Goal: Information Seeking & Learning: Learn about a topic

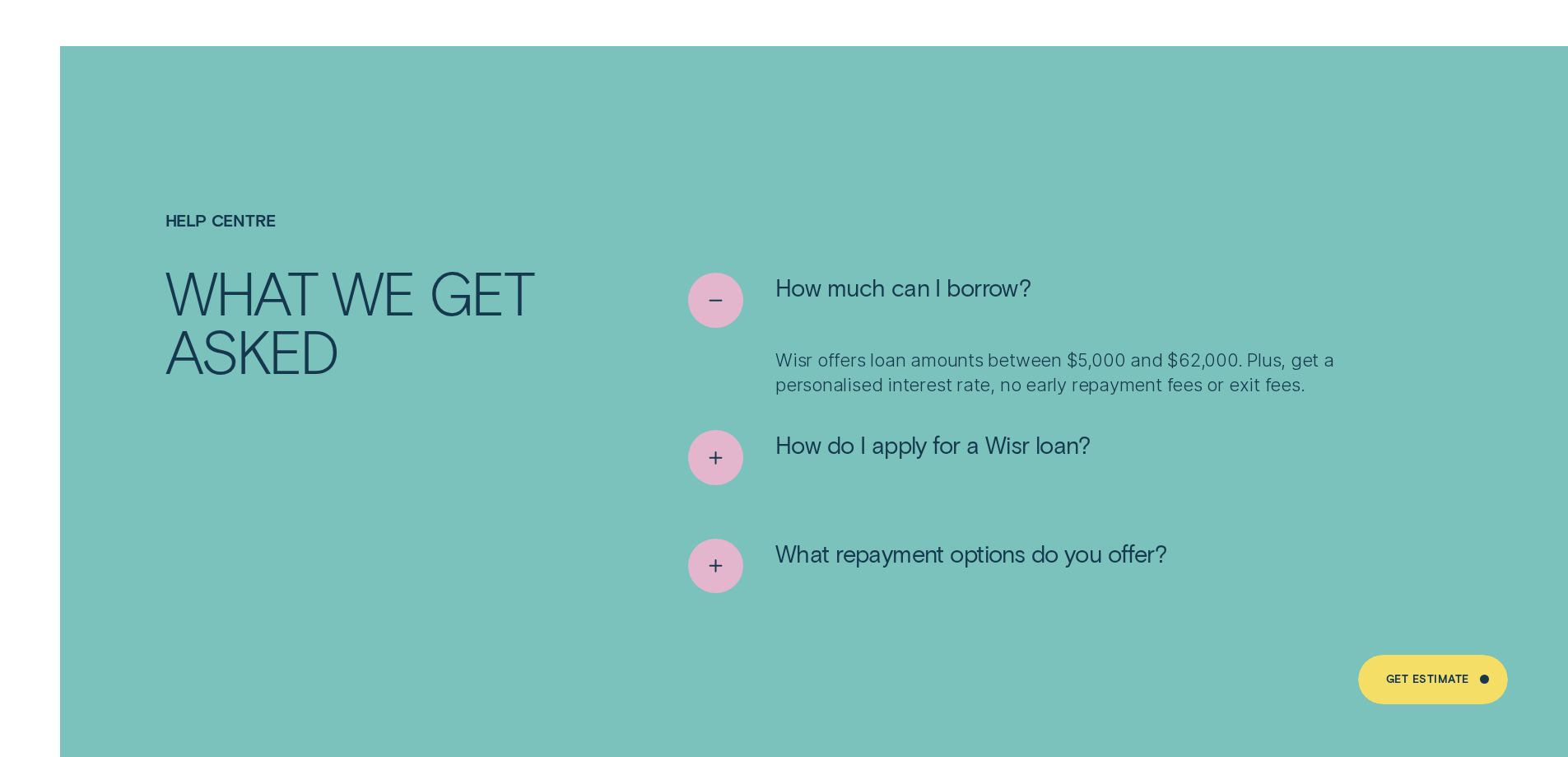
scroll to position [8416, 0]
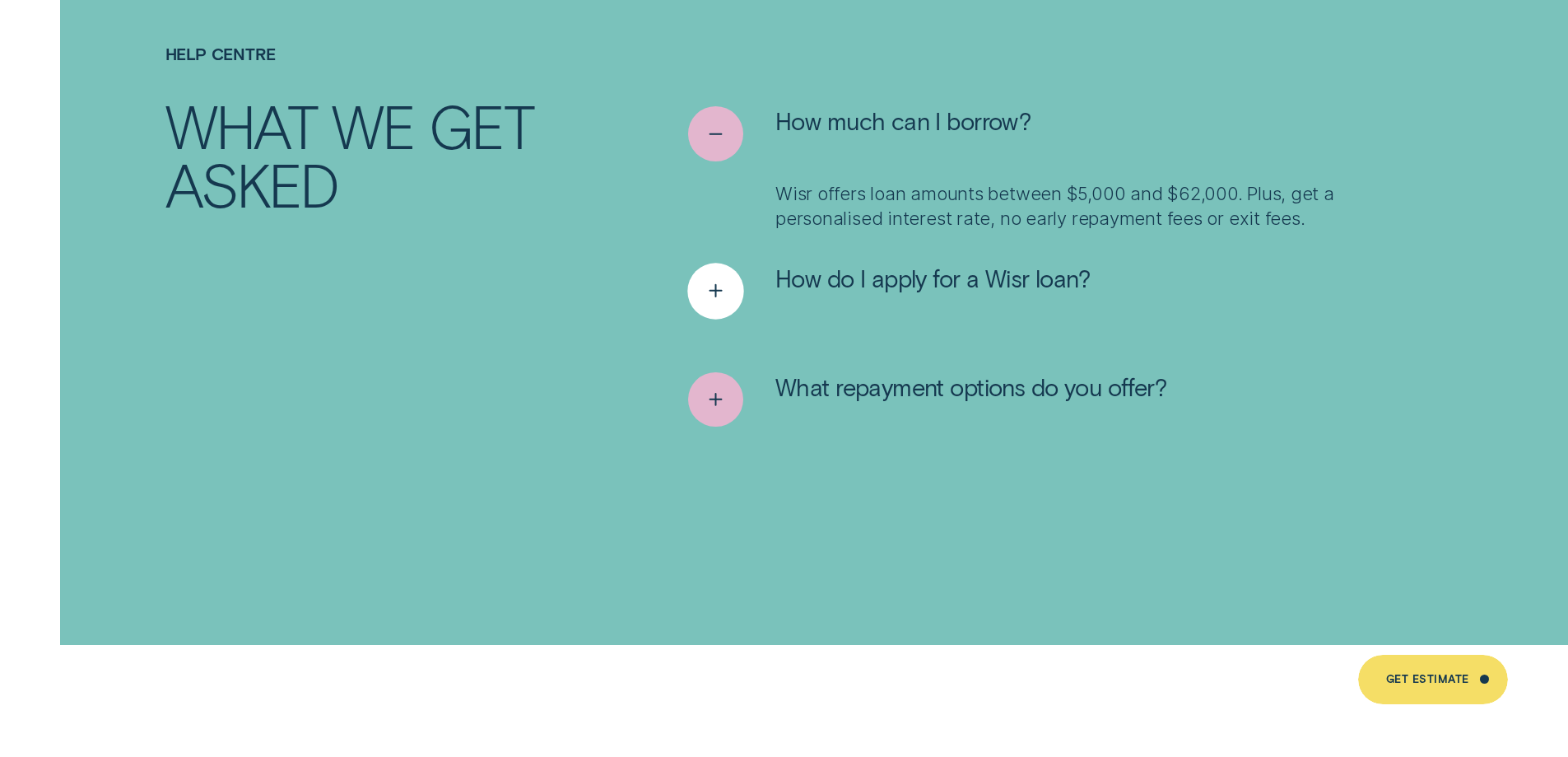
click at [705, 278] on icon "See more" at bounding box center [716, 290] width 28 height 26
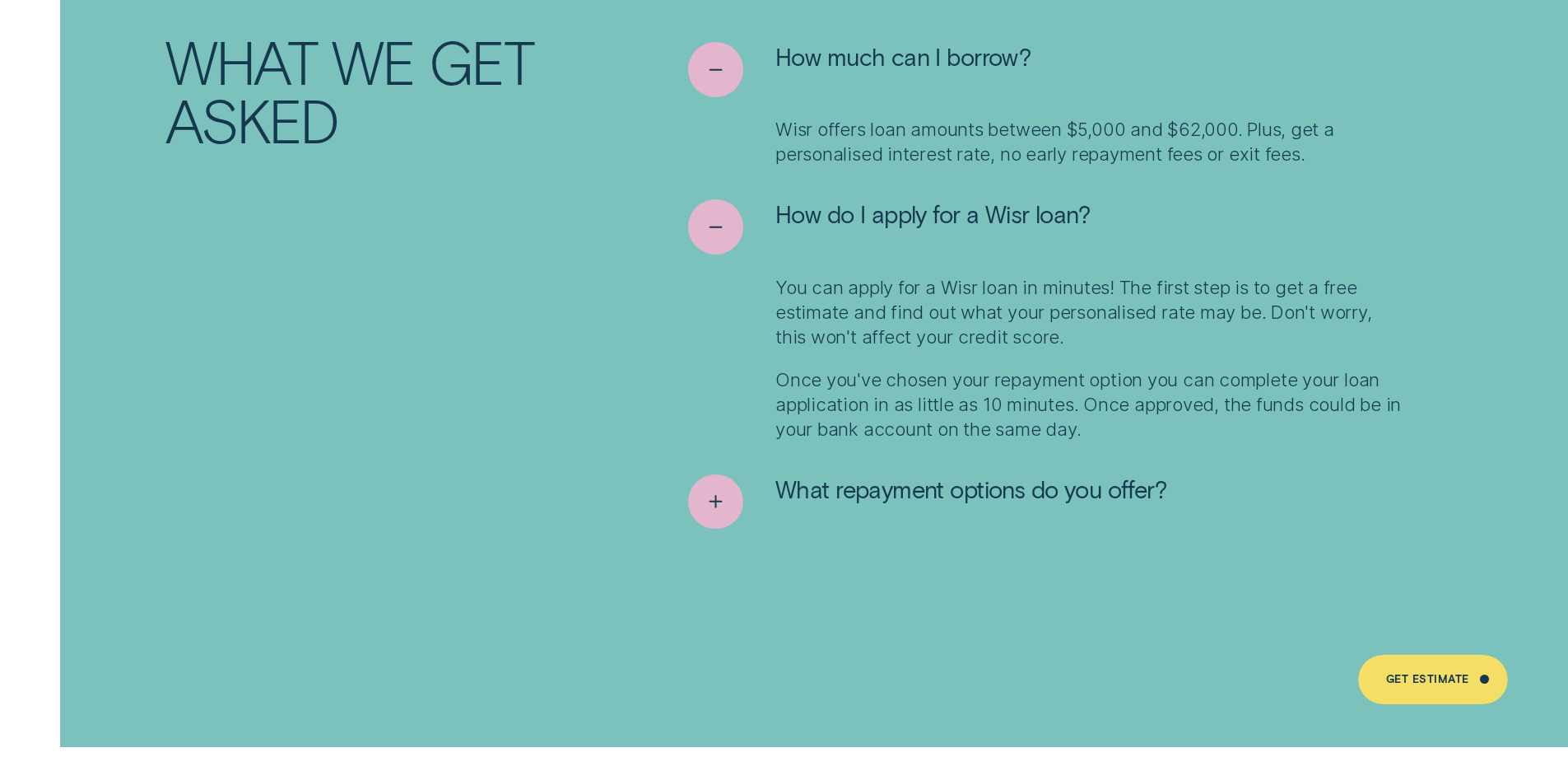
scroll to position [8499, 0]
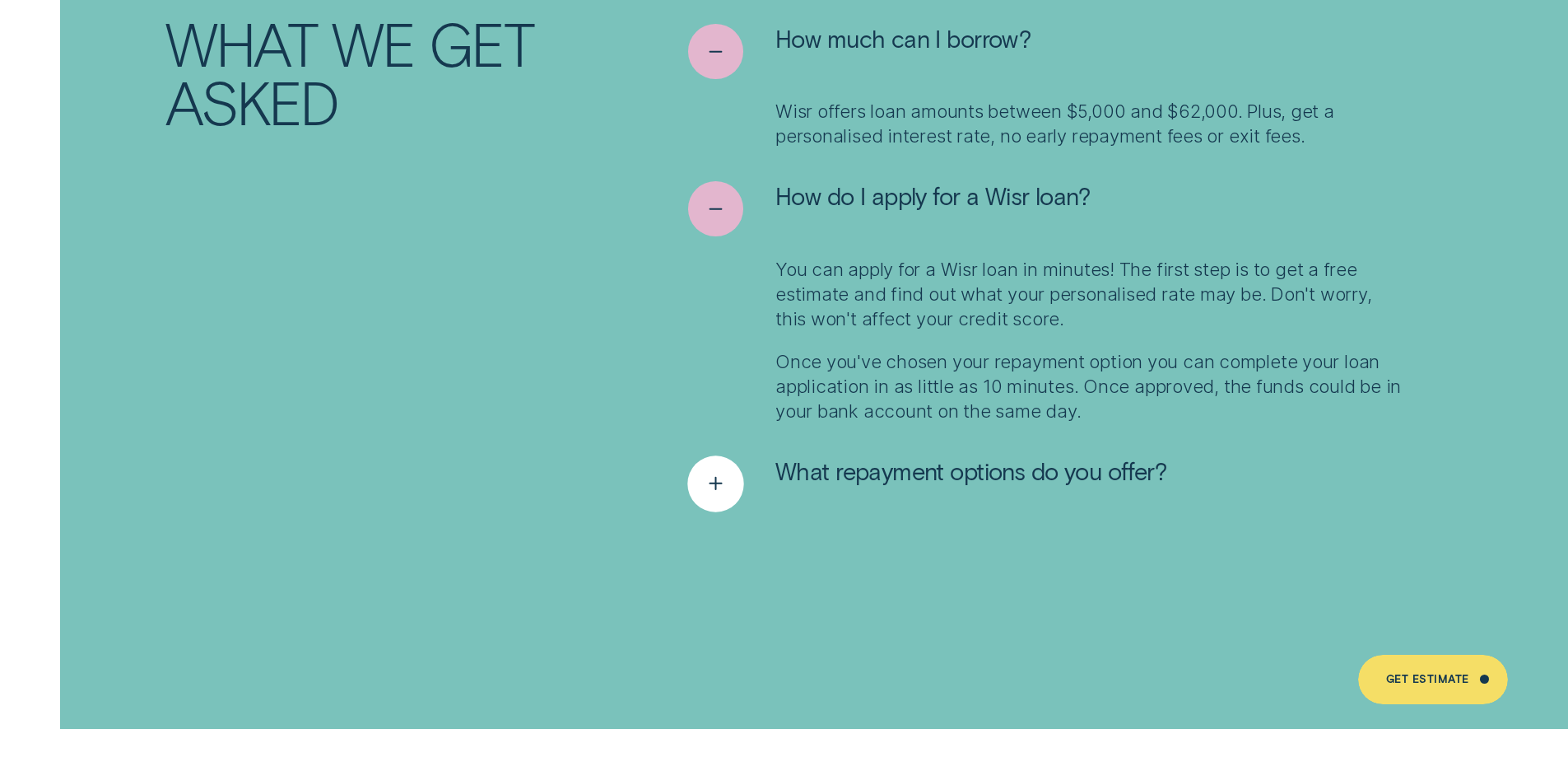
click at [704, 471] on icon "See more" at bounding box center [716, 483] width 28 height 26
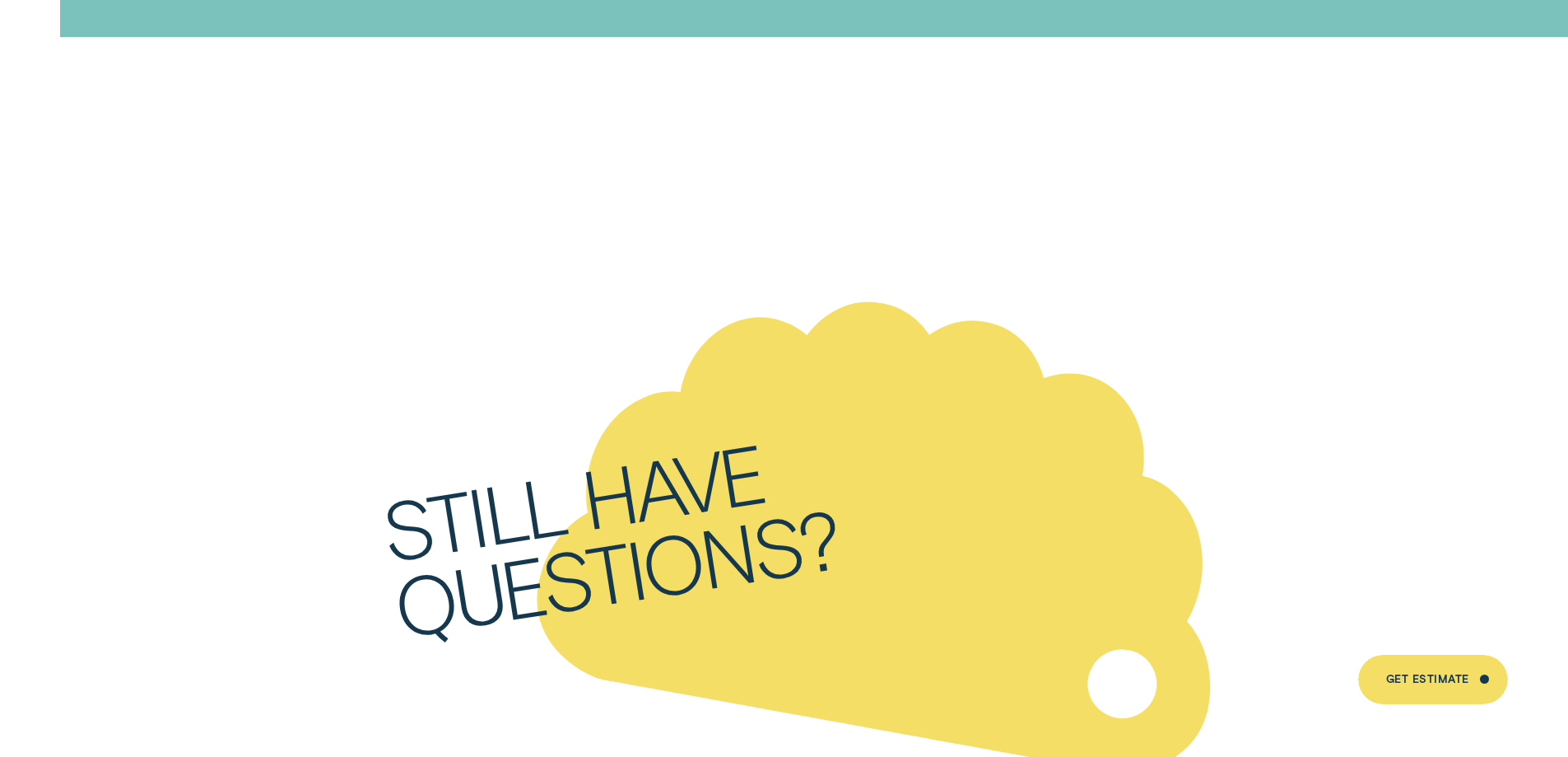
scroll to position [9570, 0]
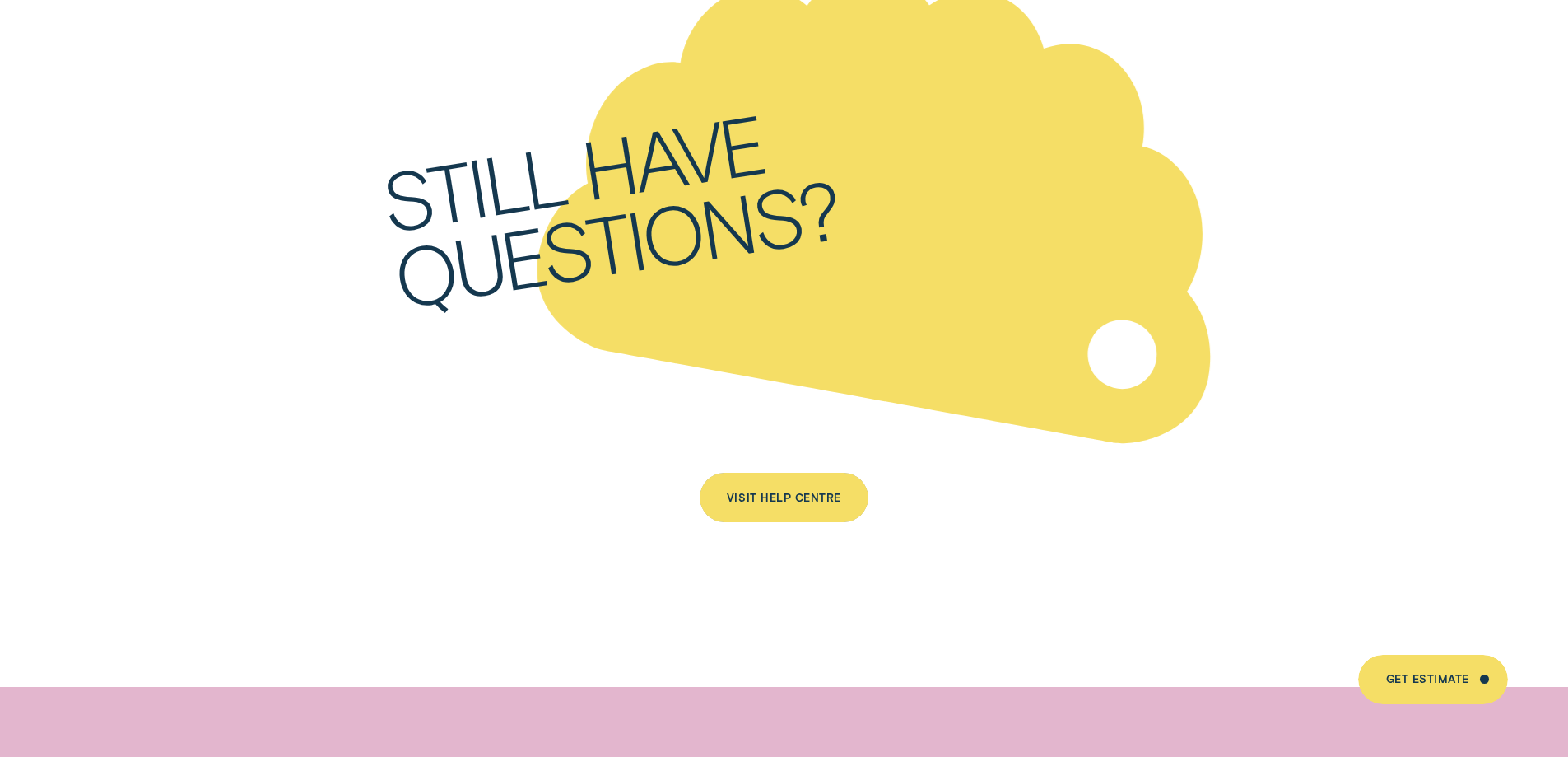
click at [782, 472] on div "Visit Help Centre" at bounding box center [784, 497] width 170 height 50
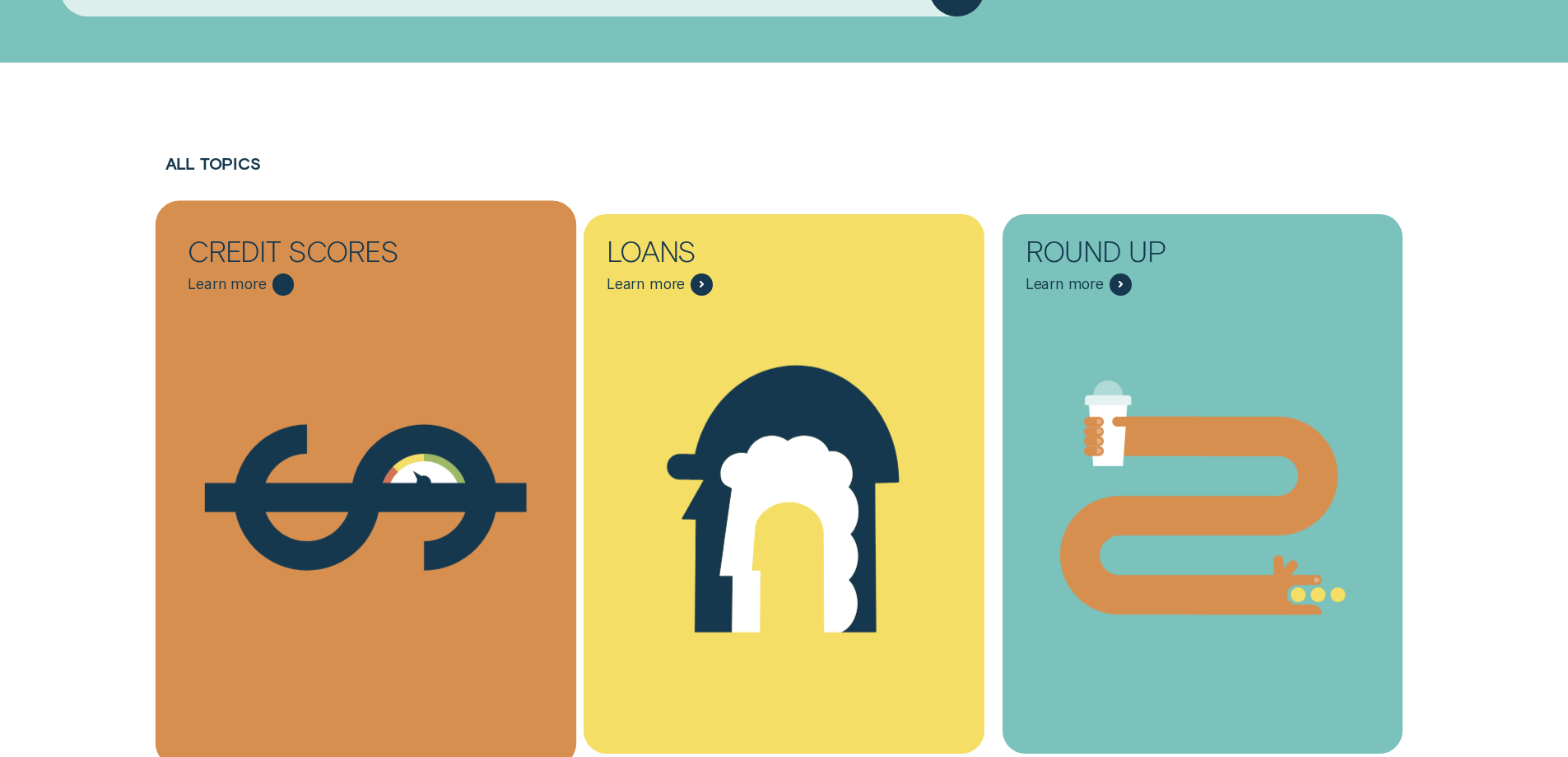
scroll to position [494, 0]
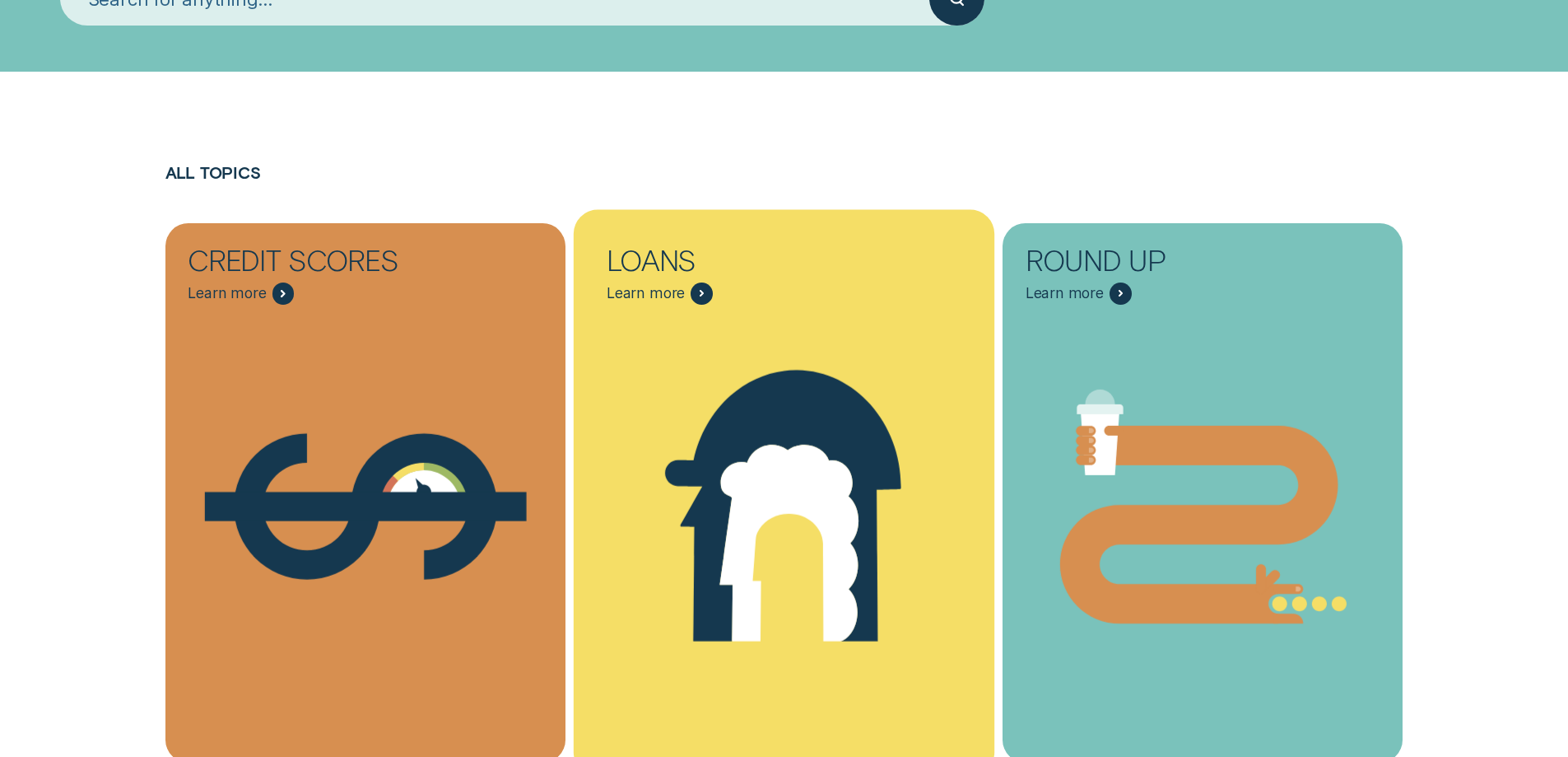
click at [643, 303] on span "Learn more" at bounding box center [659, 293] width 106 height 22
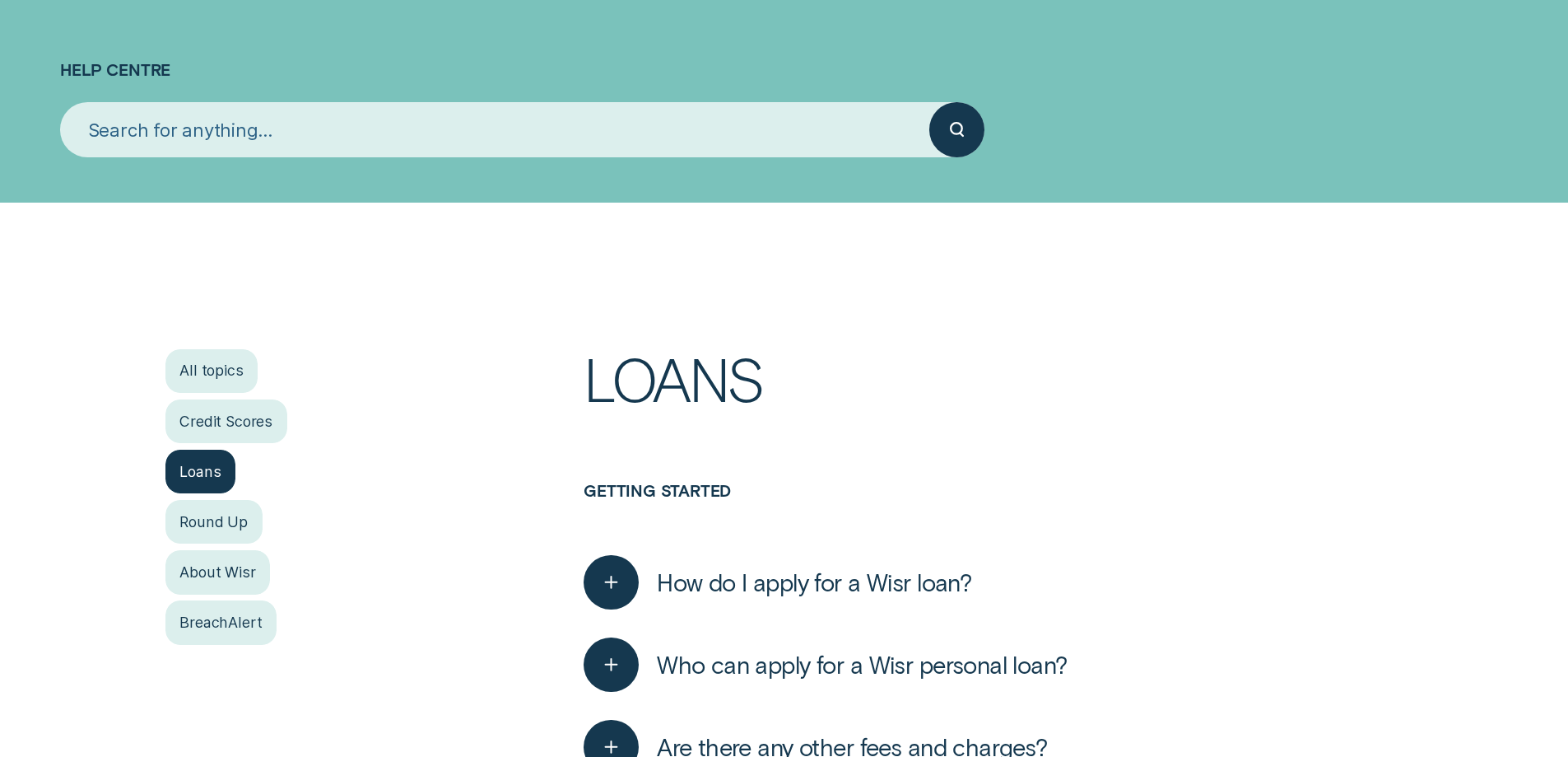
scroll to position [144, 0]
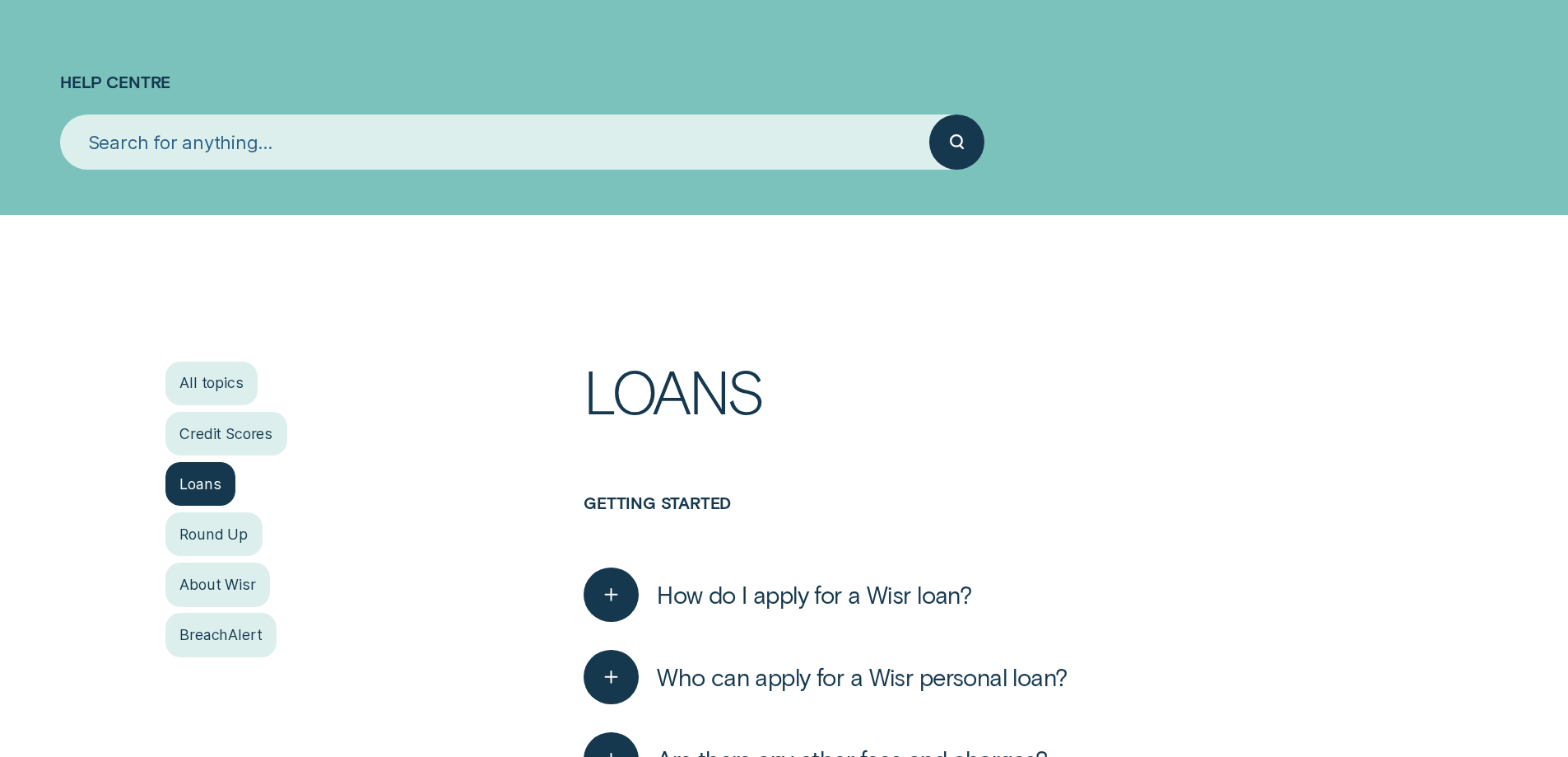
click at [428, 141] on input "search" at bounding box center [495, 141] width 869 height 55
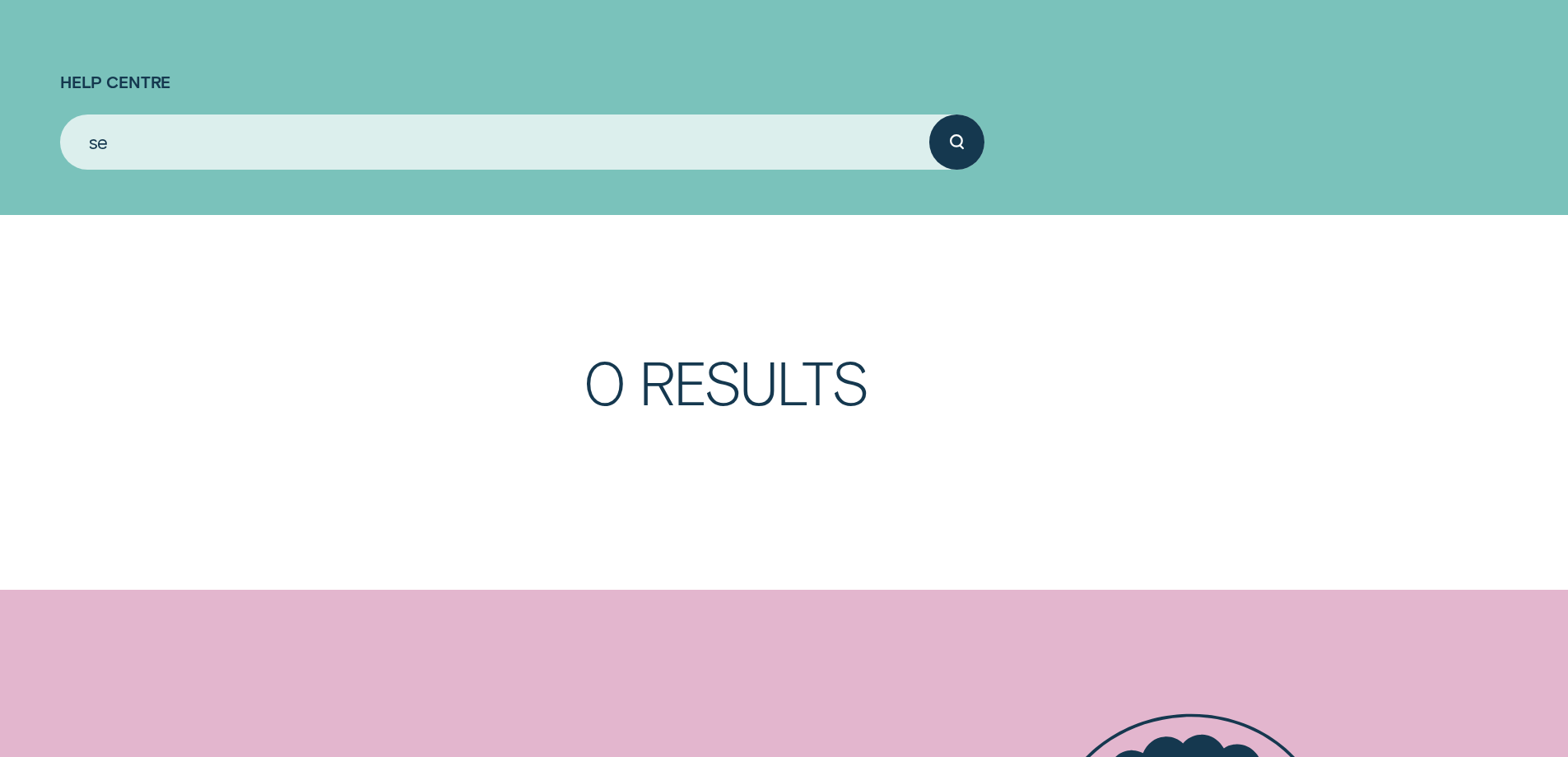
type input "s"
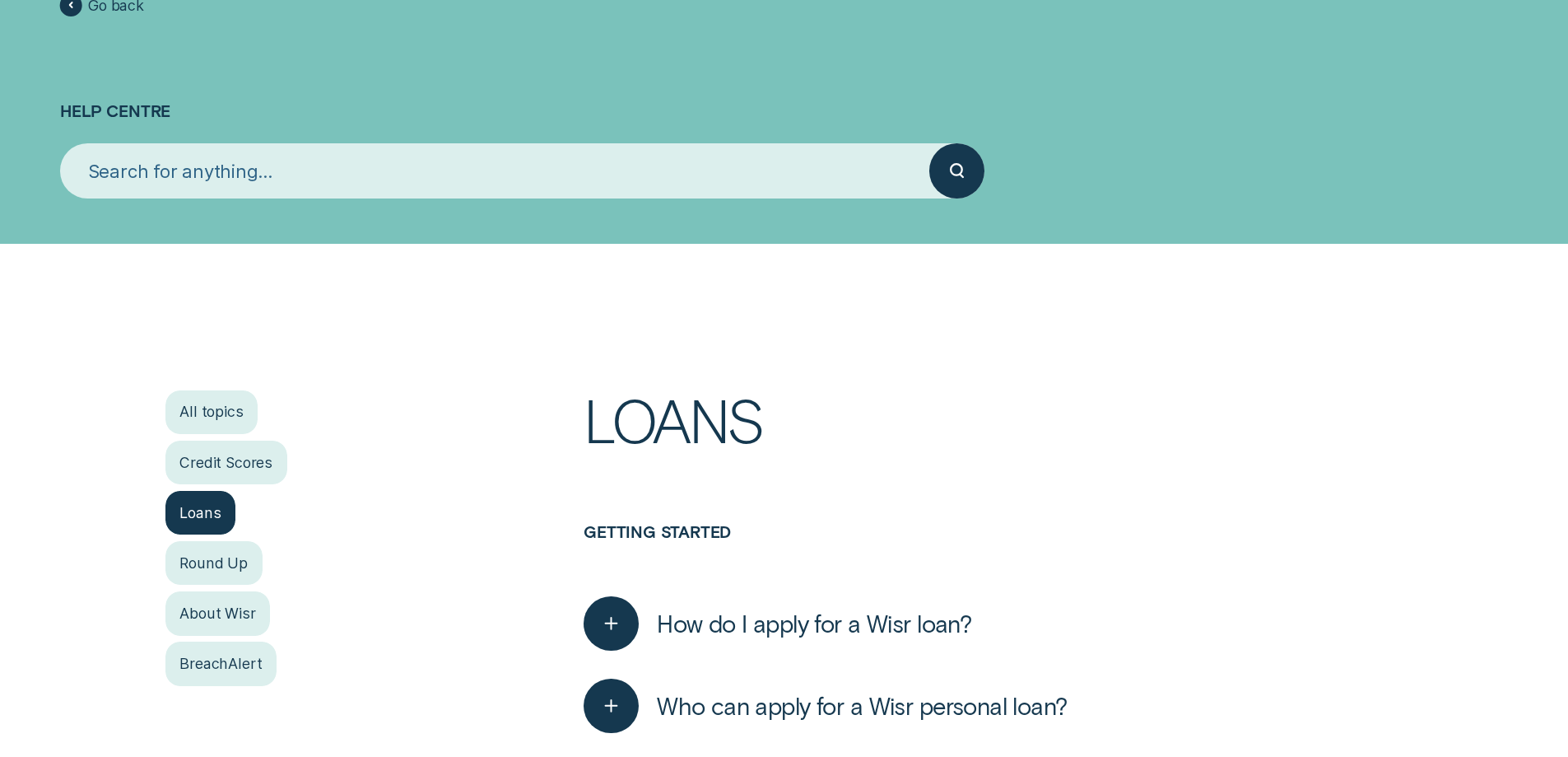
scroll to position [0, 0]
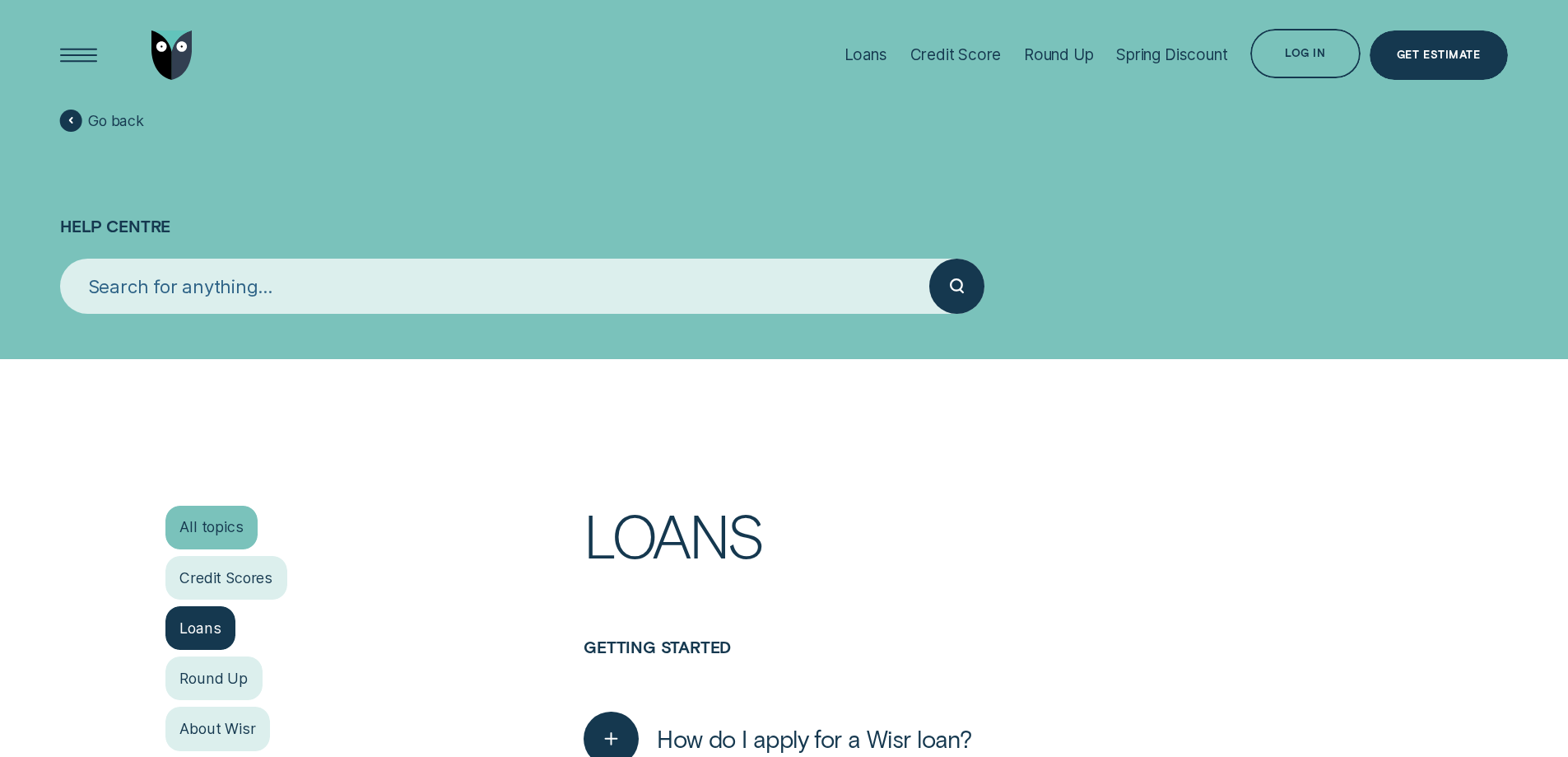
click at [189, 525] on div "All topics" at bounding box center [212, 527] width 93 height 44
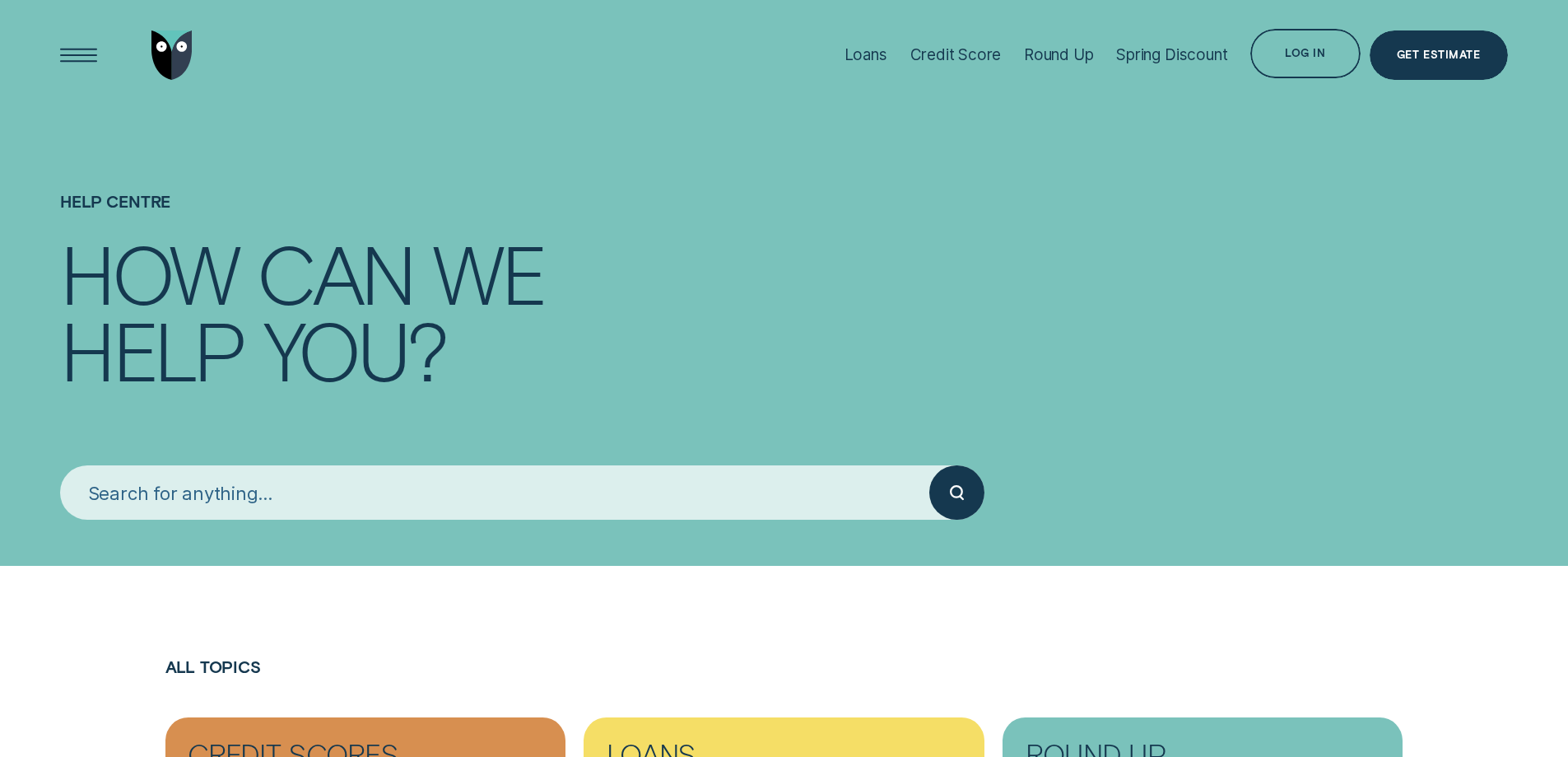
click at [198, 504] on input "search" at bounding box center [495, 492] width 869 height 55
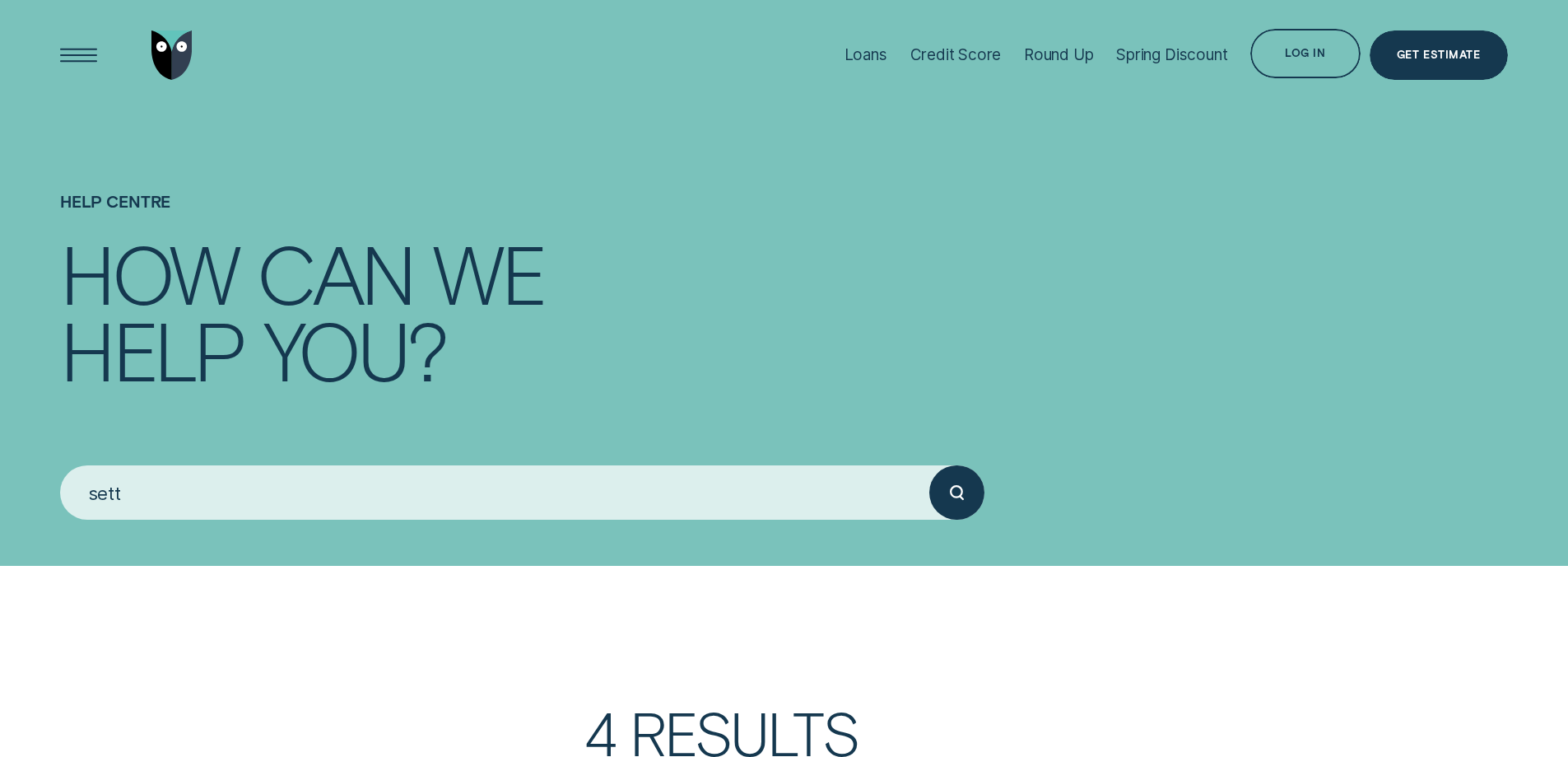
click at [151, 488] on input "sett" at bounding box center [495, 492] width 869 height 55
click at [151, 488] on input "sett" at bounding box center [495, 492] width 869 height 55
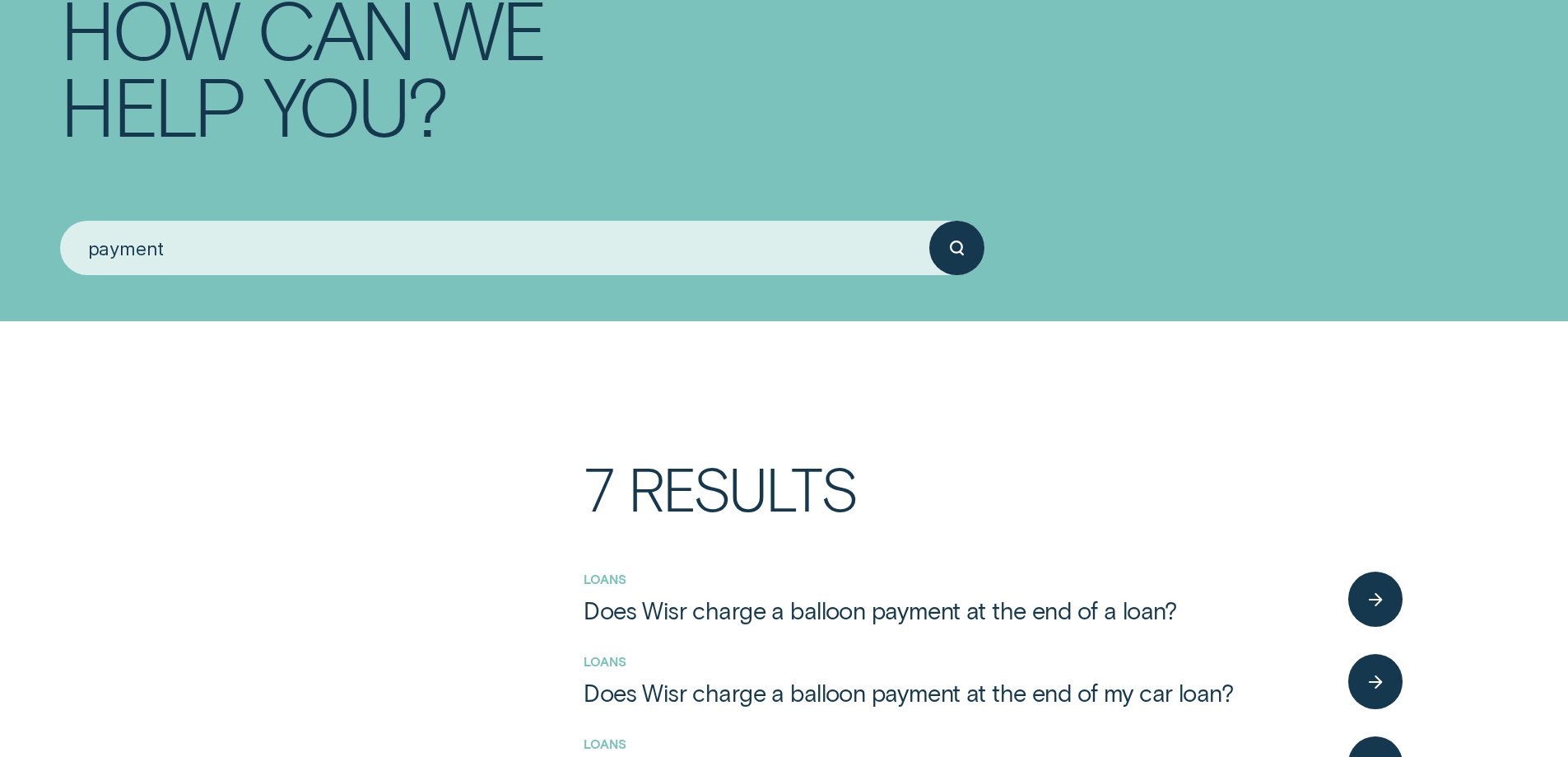
scroll to position [83, 0]
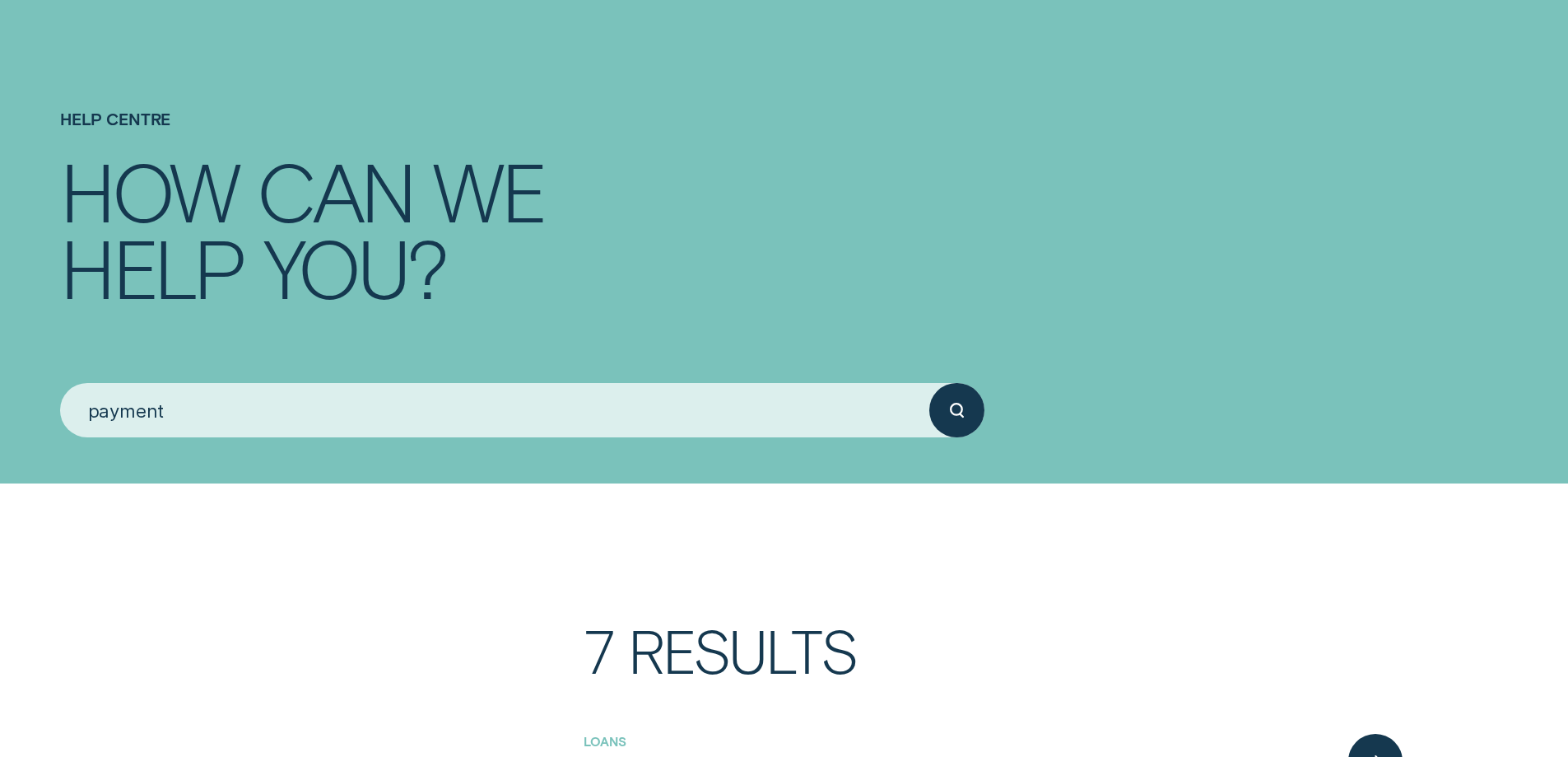
click at [153, 412] on input "payment" at bounding box center [495, 410] width 869 height 55
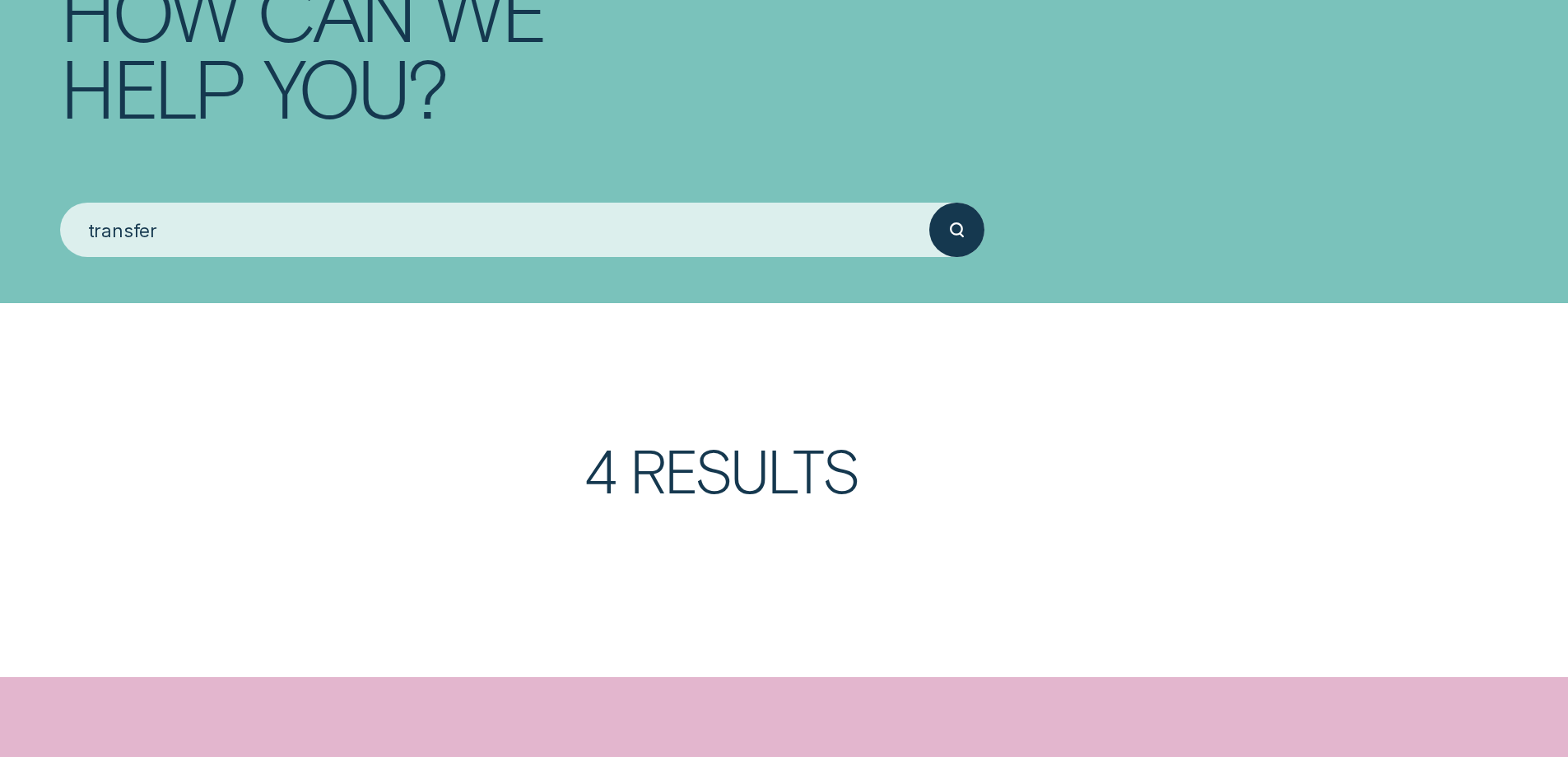
scroll to position [494, 0]
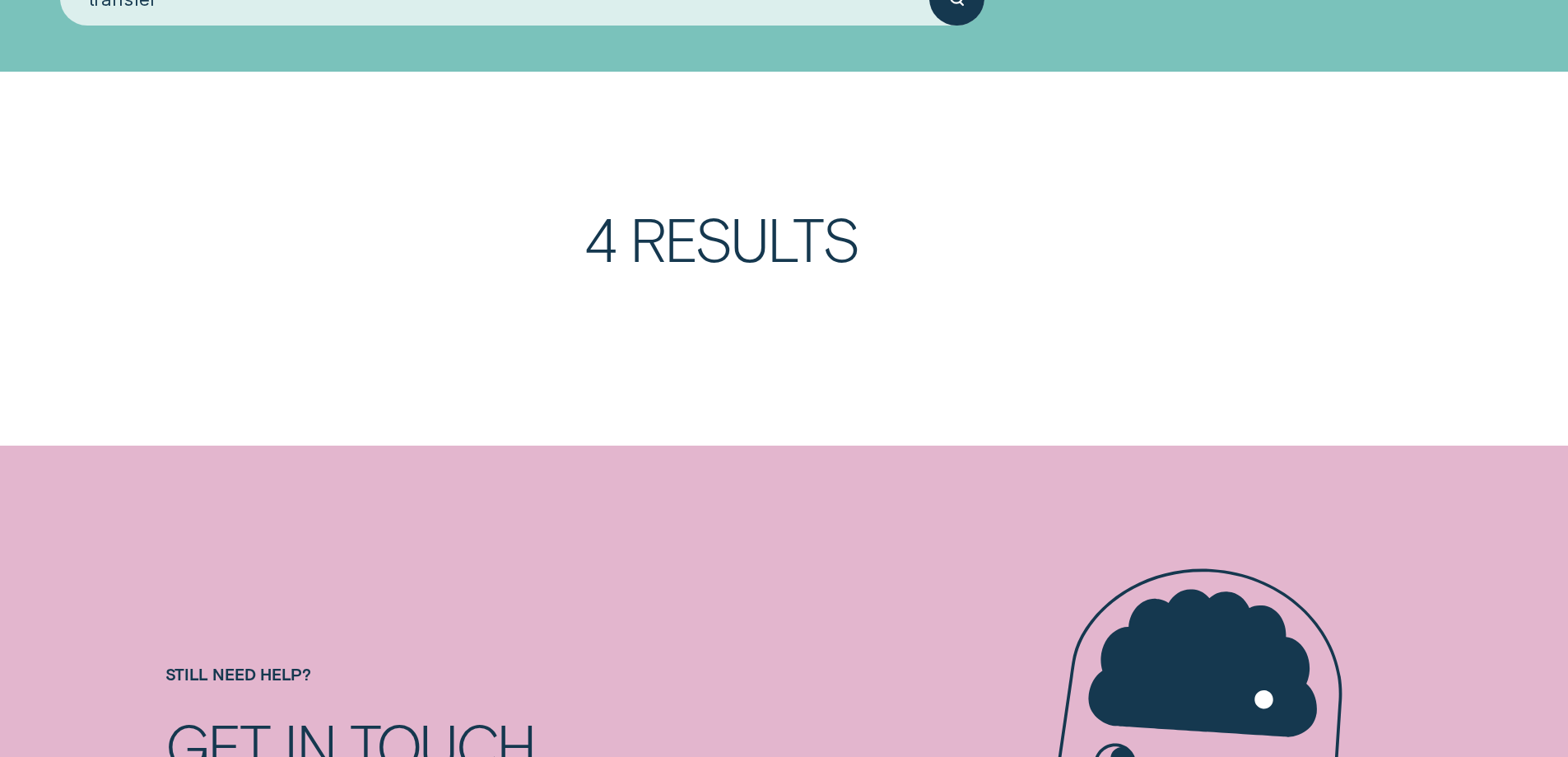
type input "transfer"
click at [664, 250] on h3 "4 Results" at bounding box center [993, 259] width 819 height 99
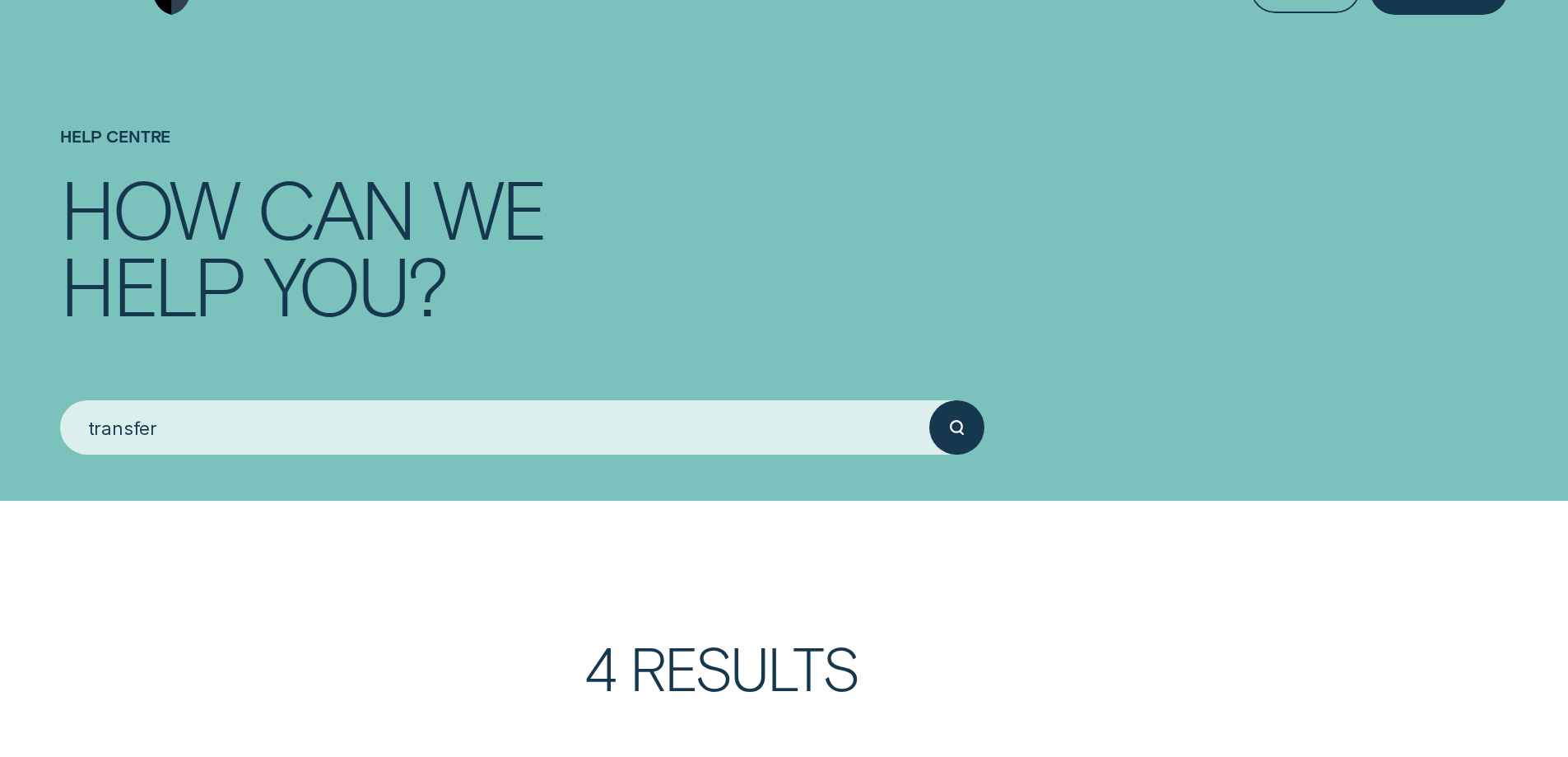
scroll to position [0, 0]
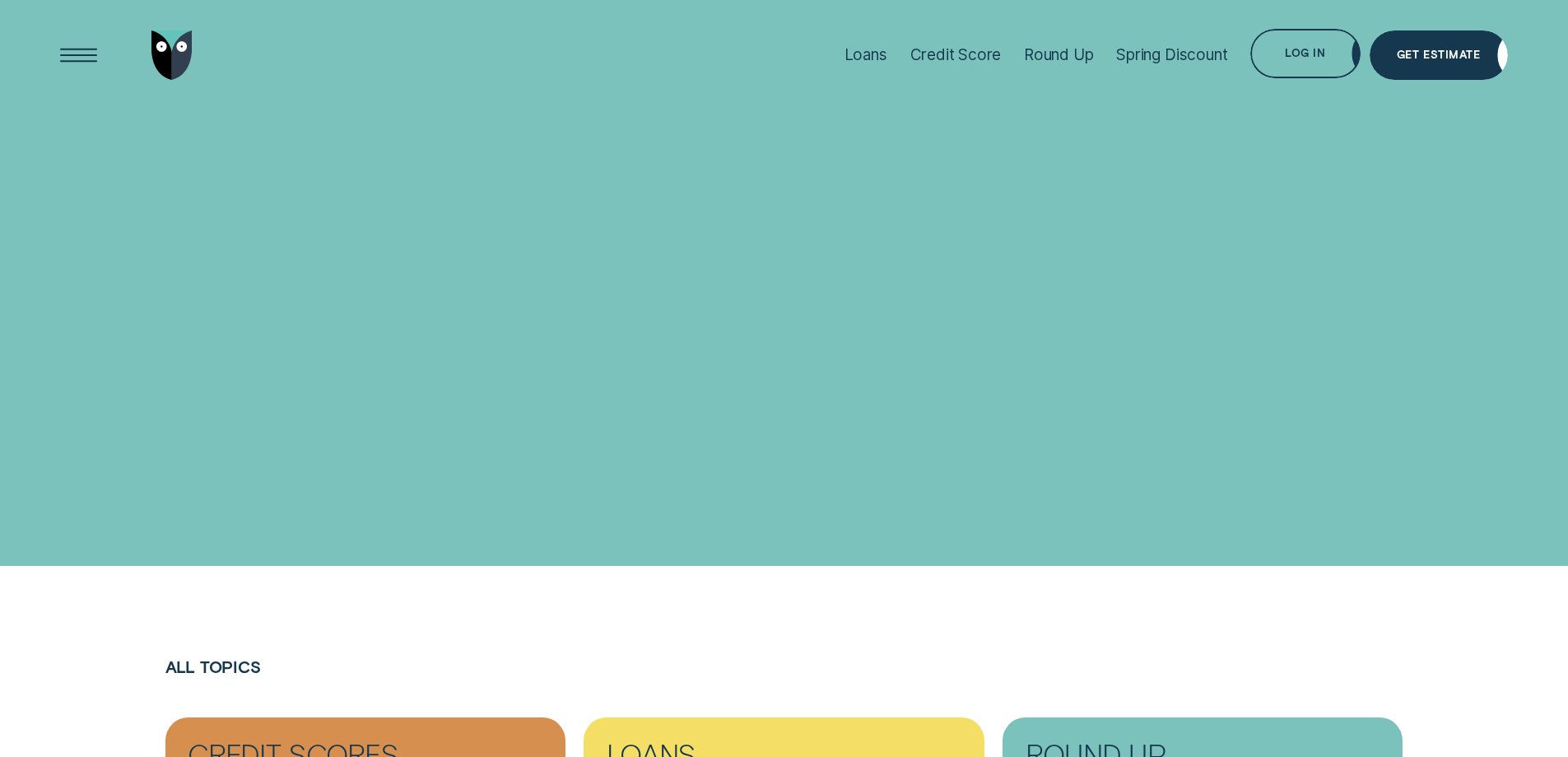
scroll to position [494, 0]
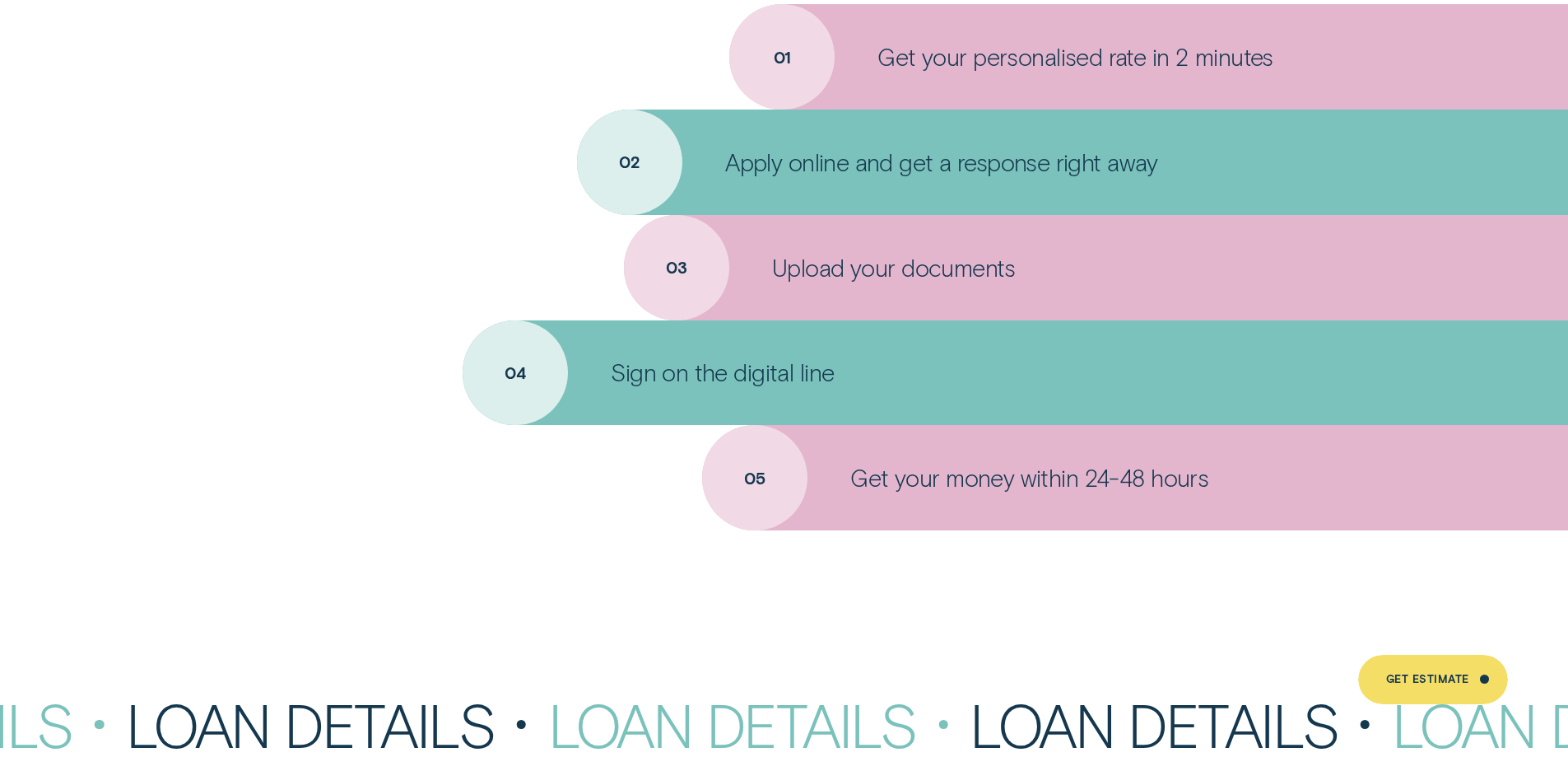
scroll to position [6554, 0]
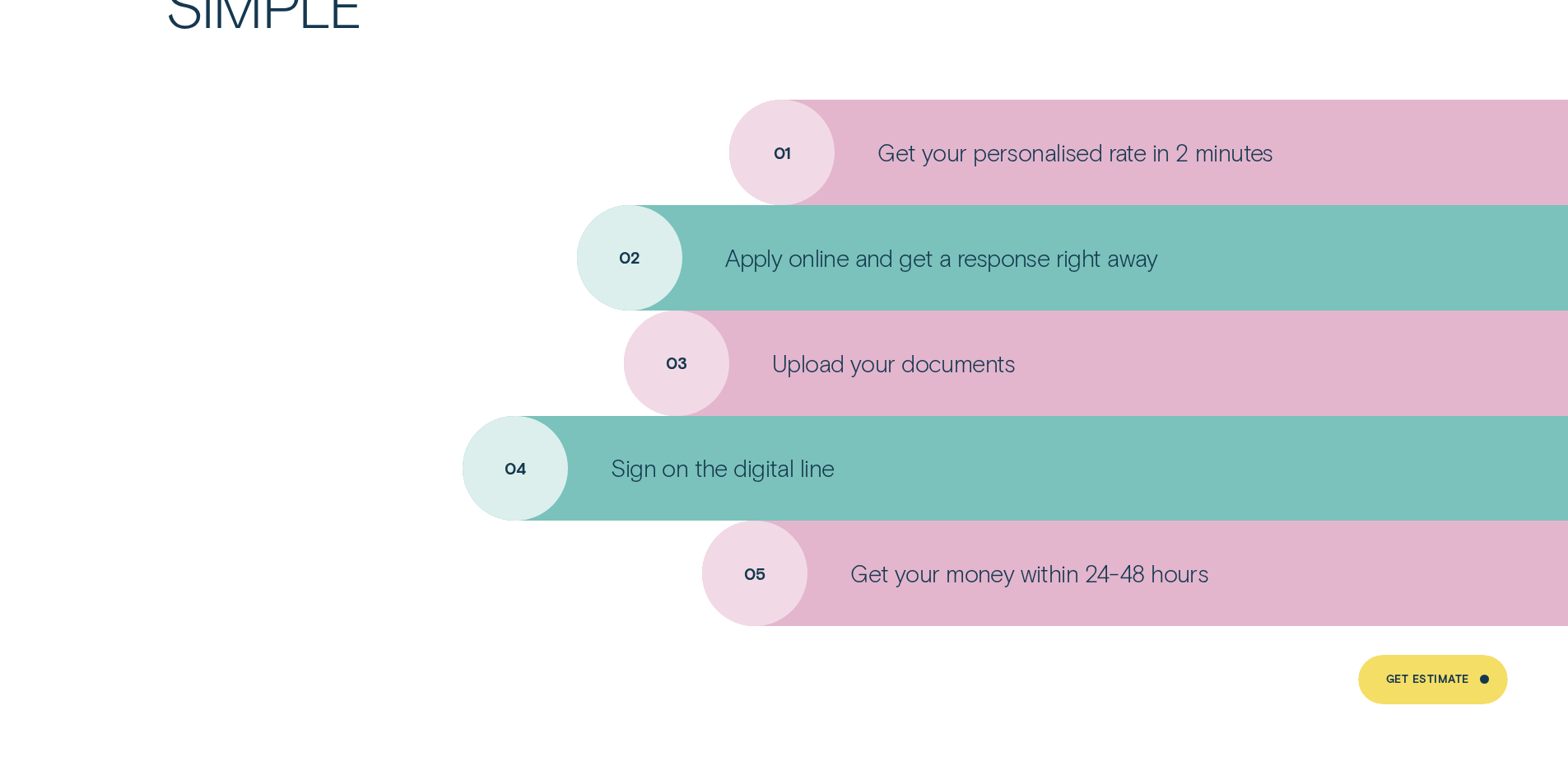
click at [989, 578] on p "Get your money within 24-48 hours" at bounding box center [1029, 573] width 358 height 30
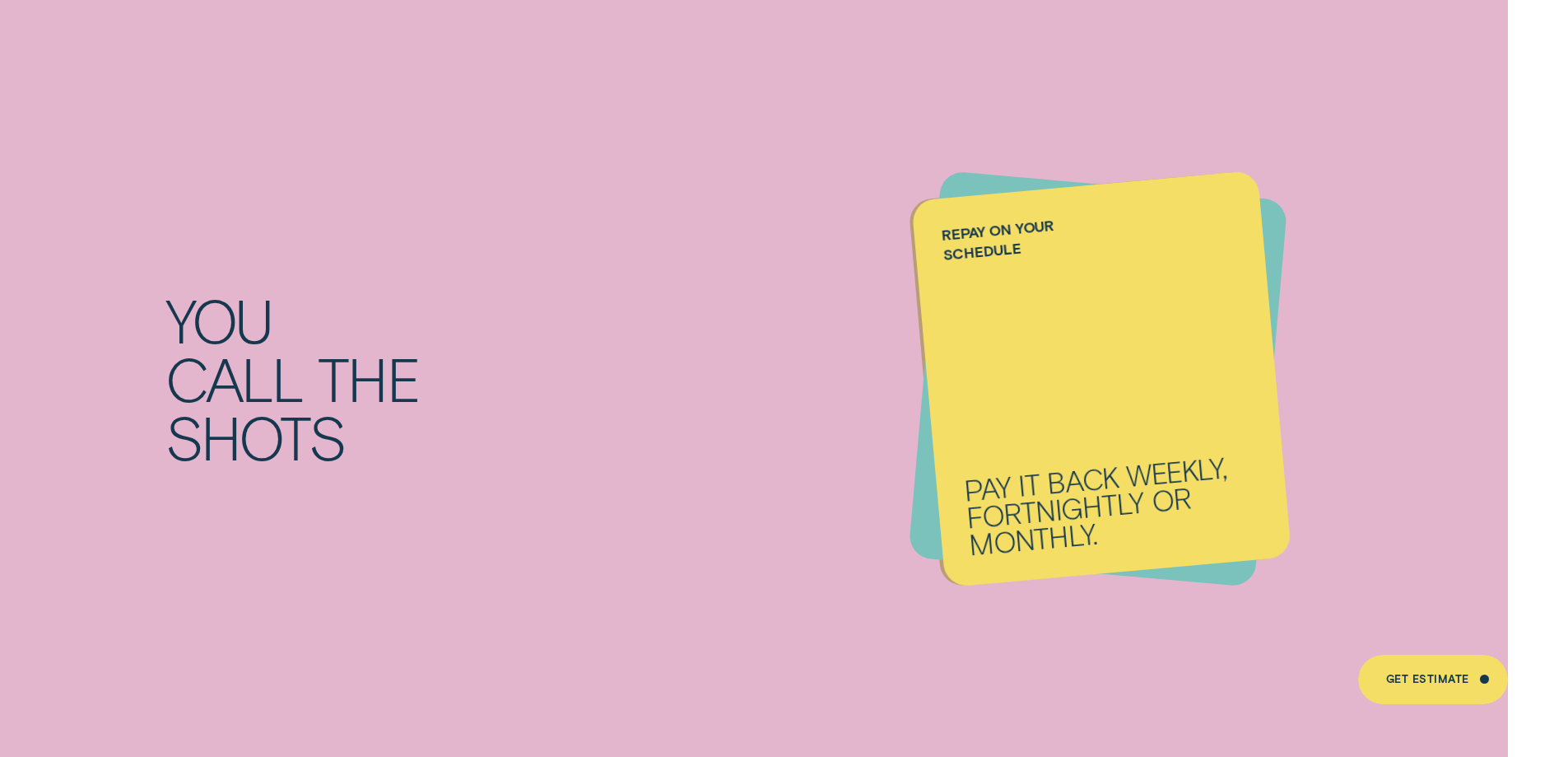
scroll to position [2026, 0]
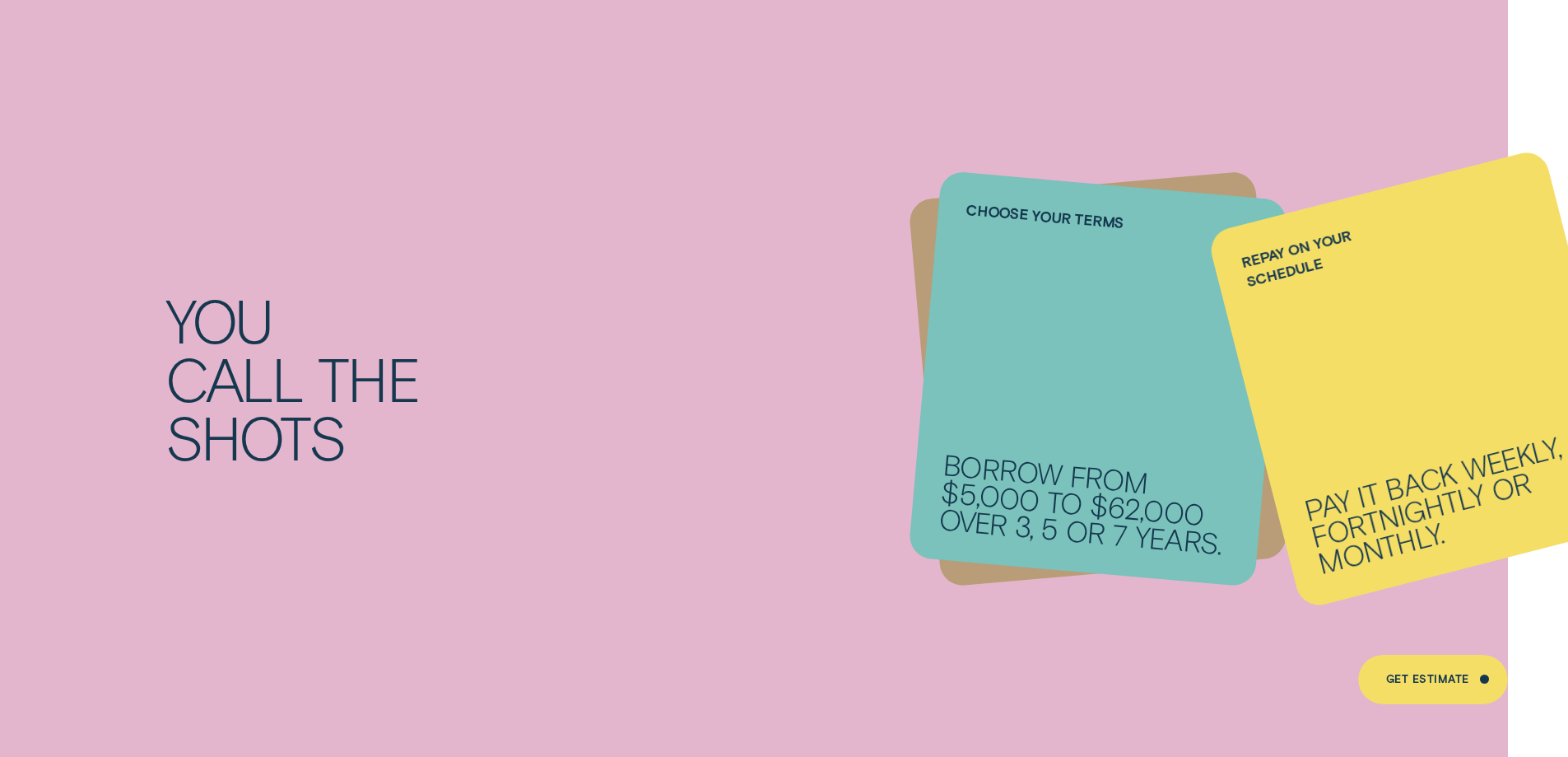
click at [1060, 418] on li "Repay on your schedule Pay it back weekly, fortnightly or monthly." at bounding box center [1098, 378] width 347 height 388
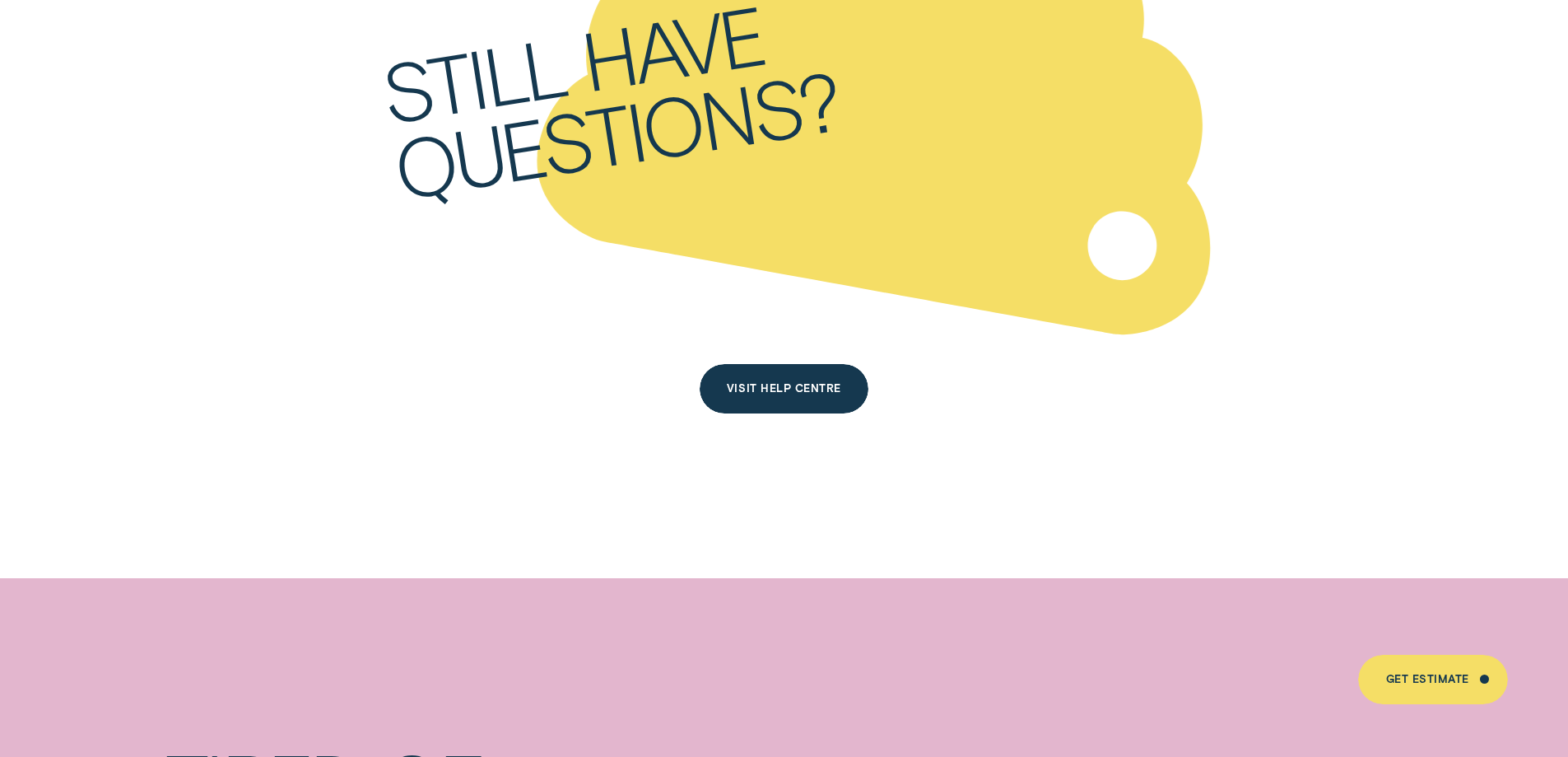
scroll to position [9633, 0]
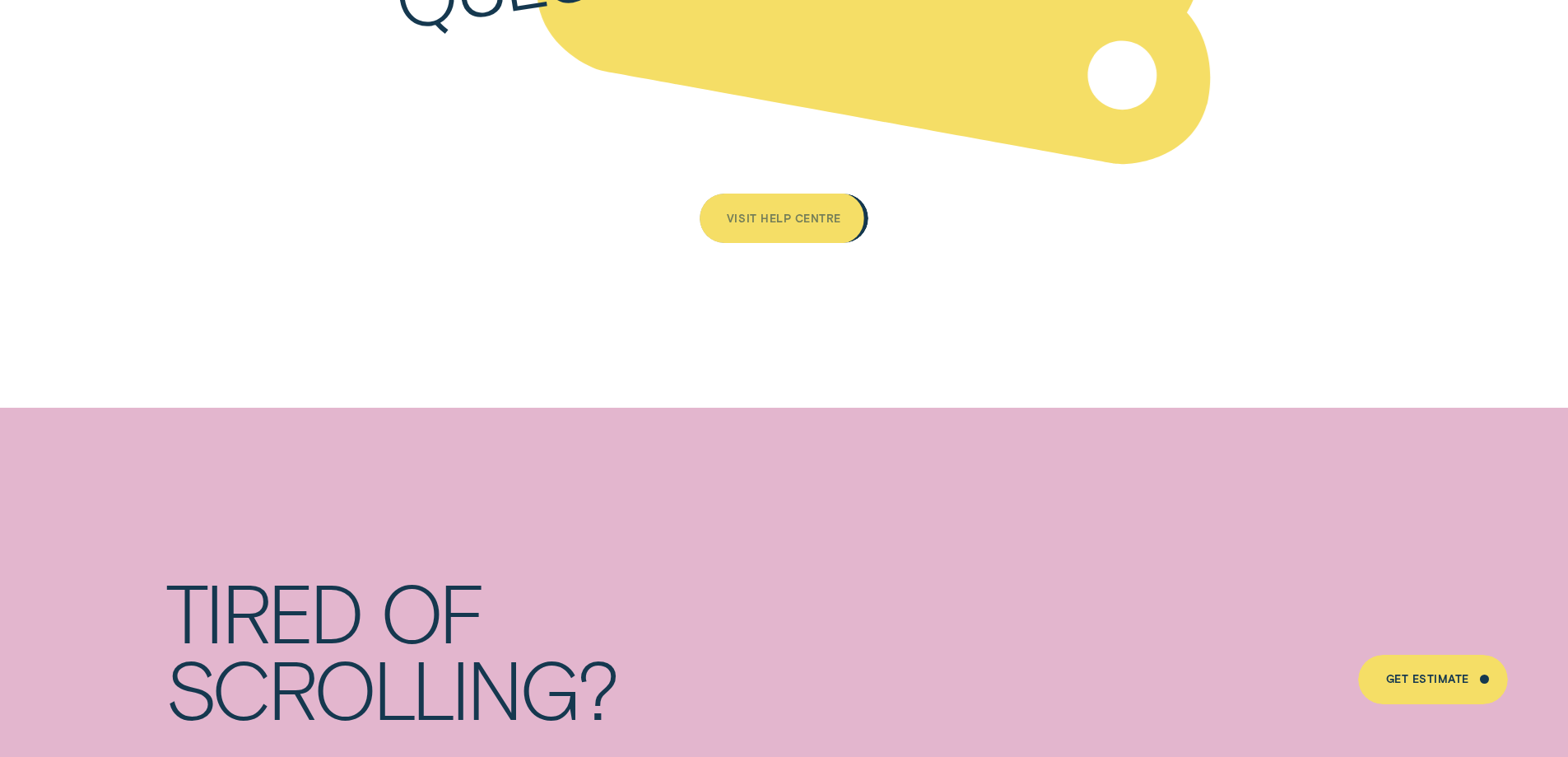
click at [724, 211] on div "Visit Help Centre" at bounding box center [784, 218] width 170 height 50
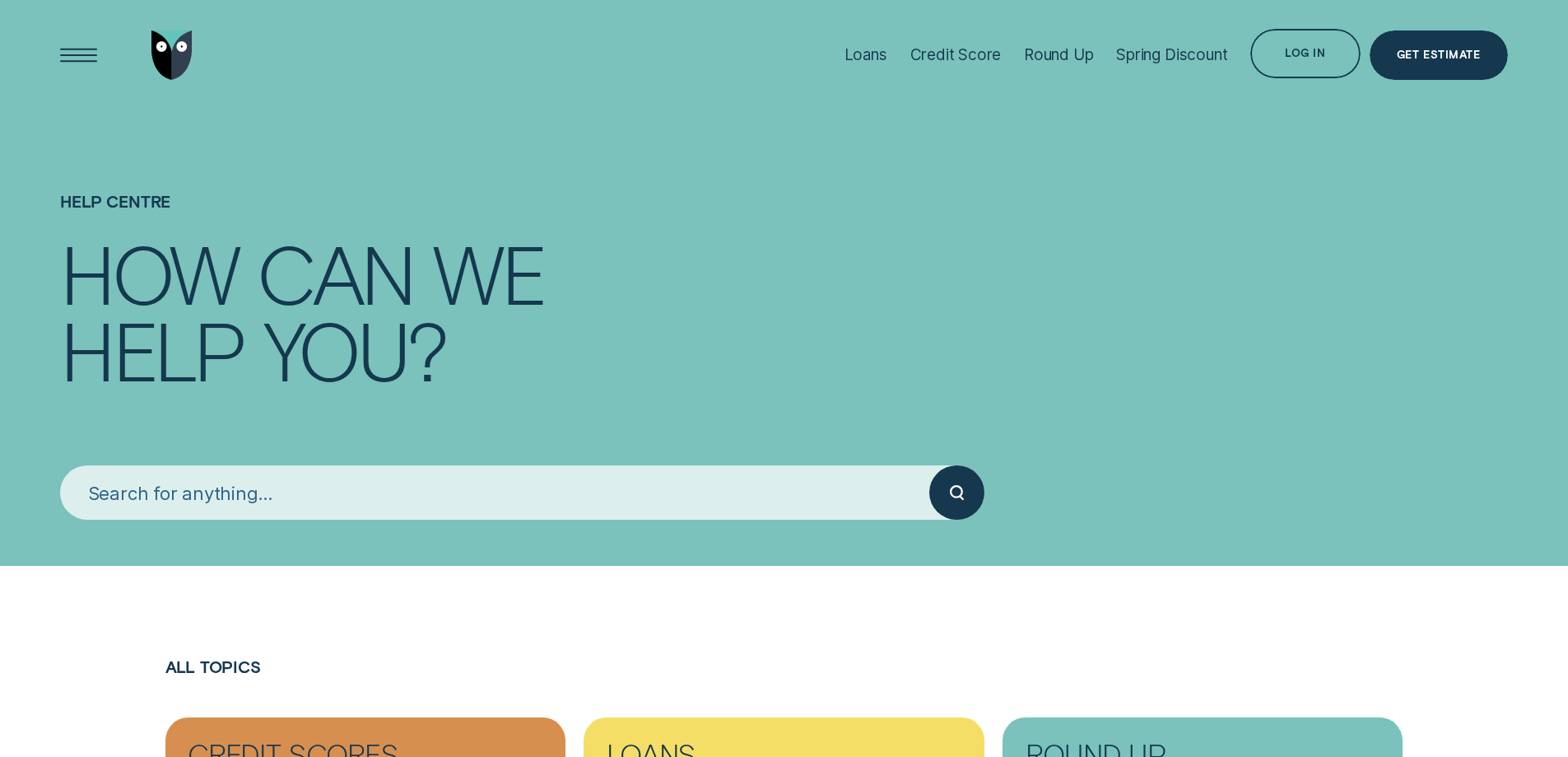
click at [268, 509] on input "search" at bounding box center [495, 492] width 869 height 55
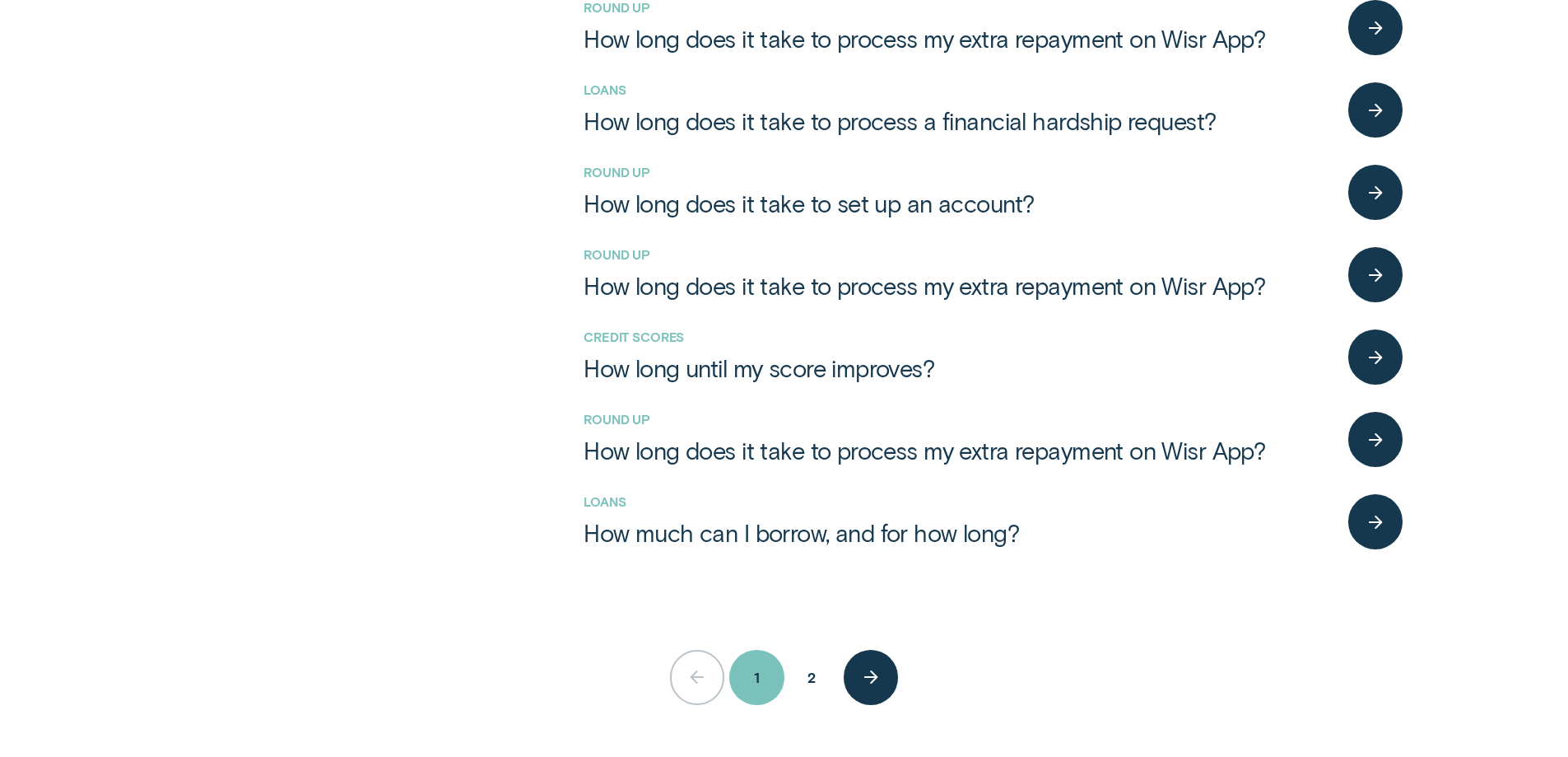
scroll to position [823, 0]
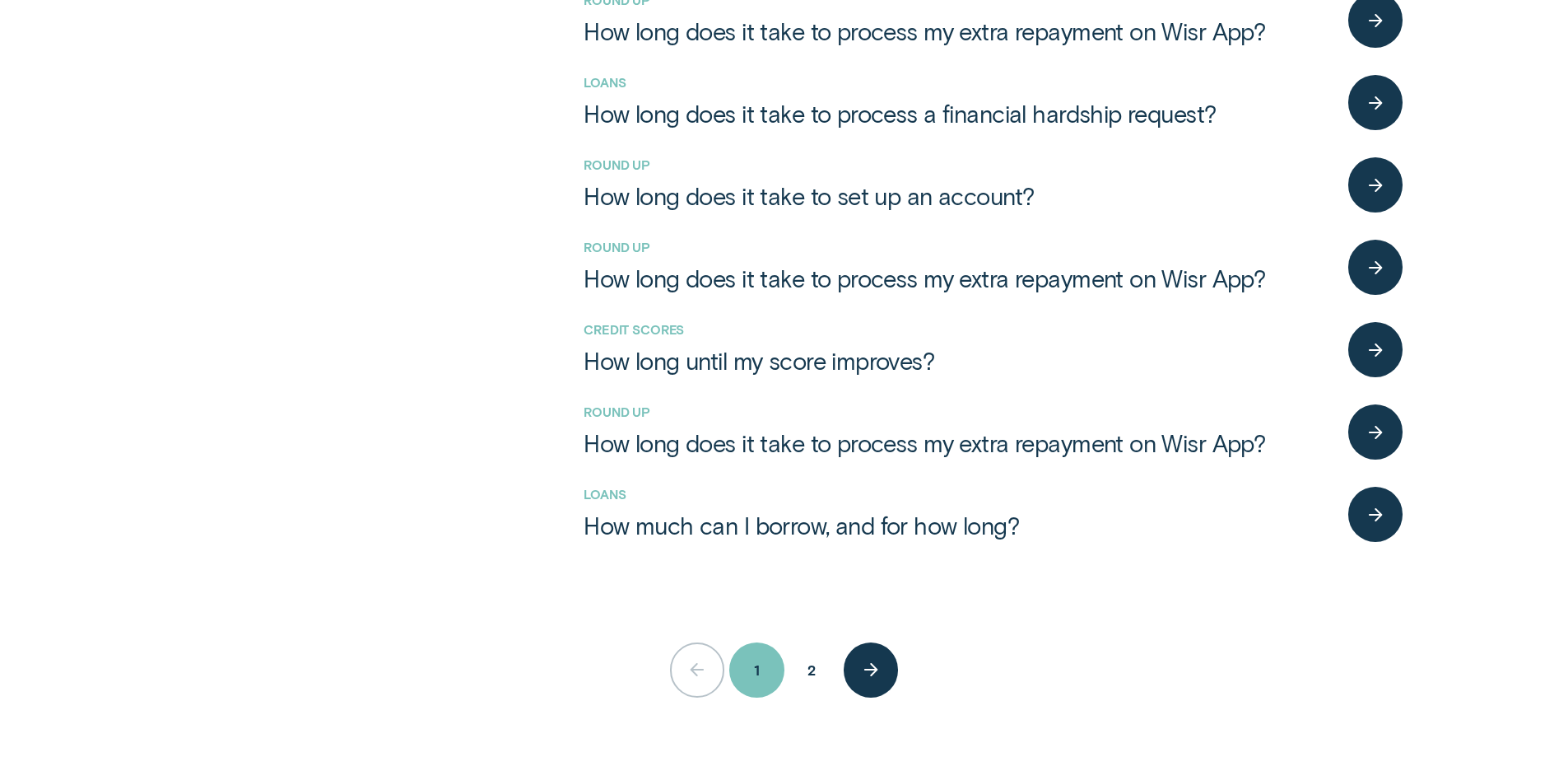
click at [813, 671] on button "2" at bounding box center [811, 669] width 55 height 55
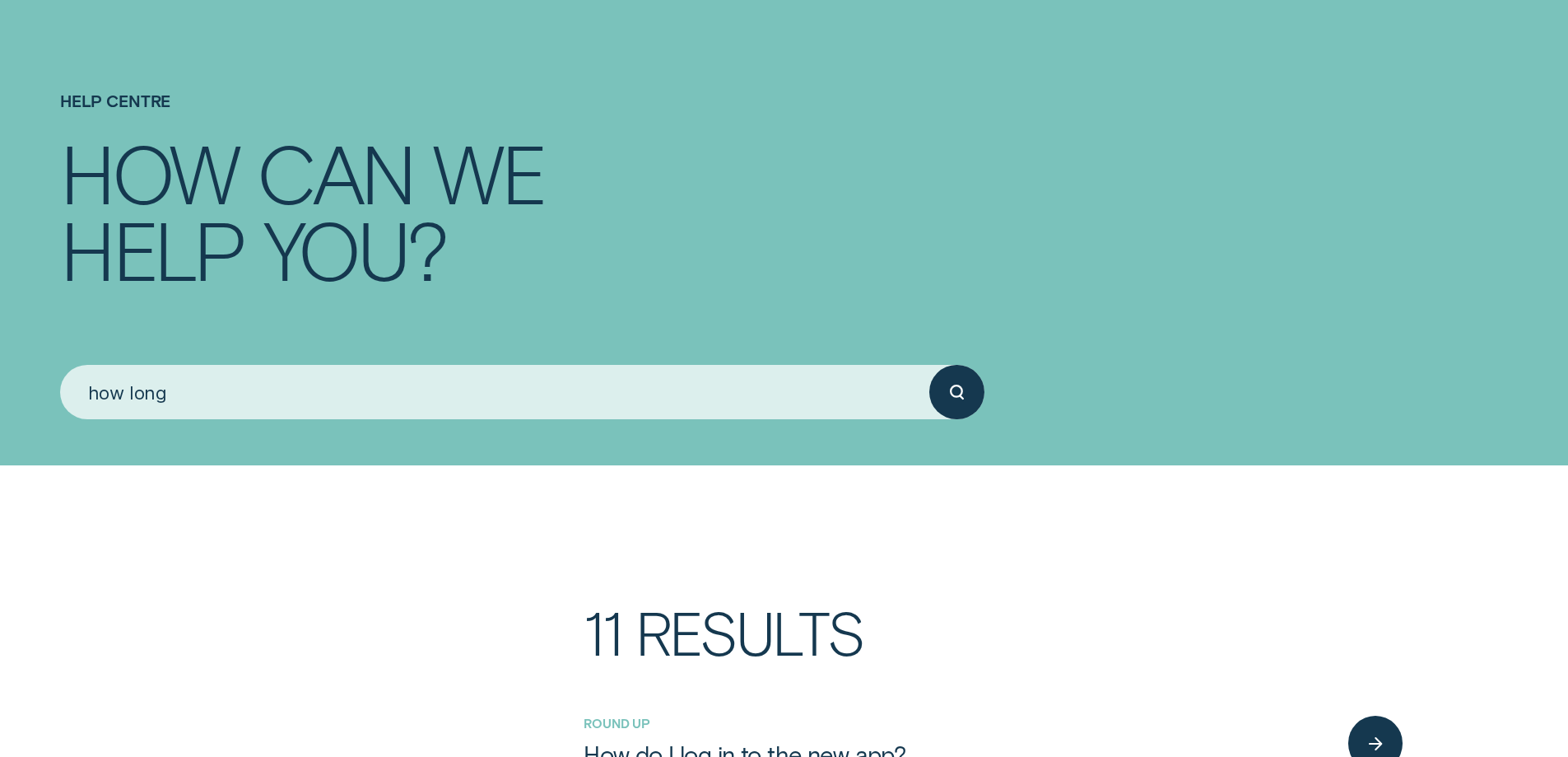
scroll to position [83, 0]
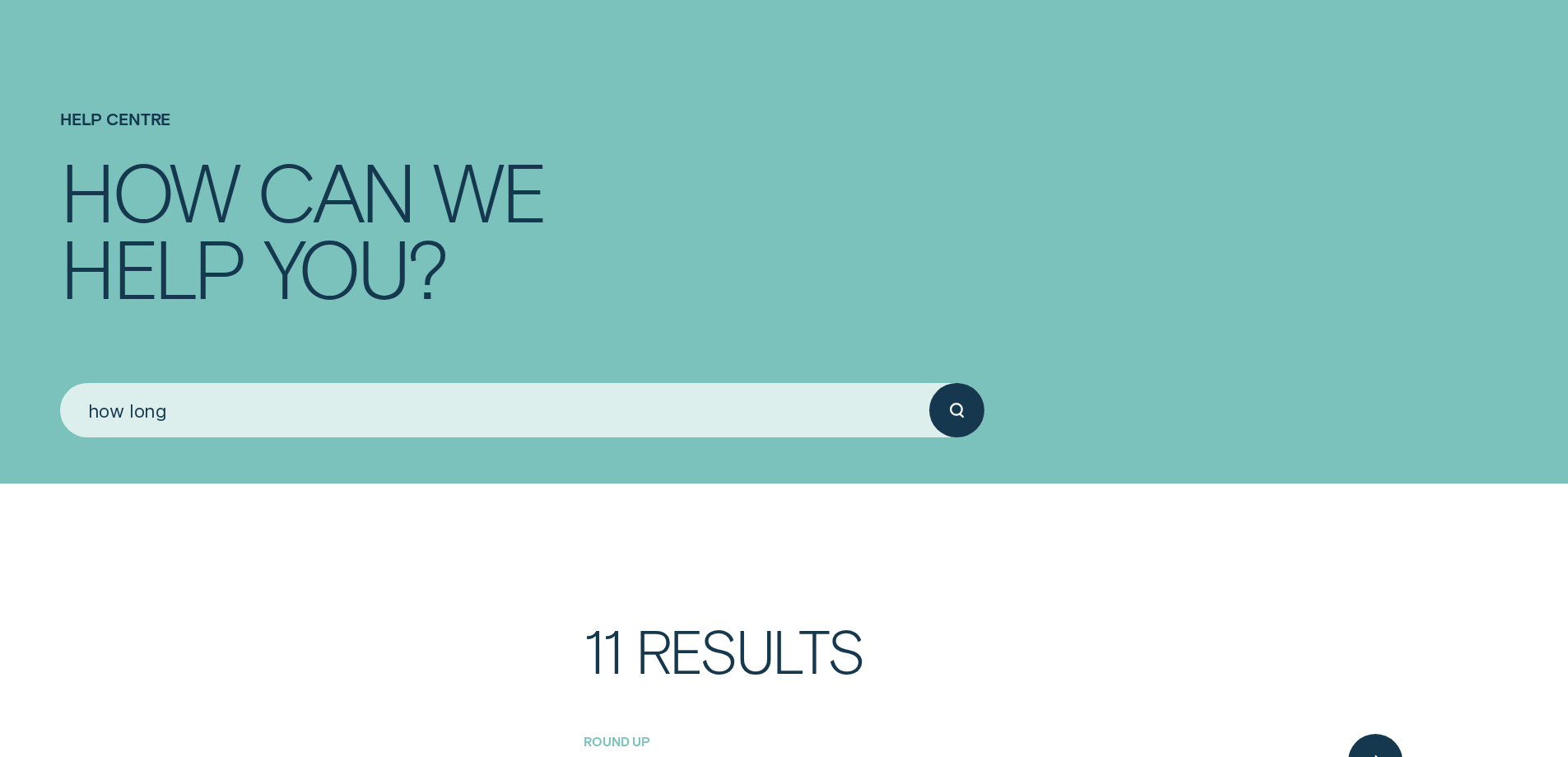
click at [238, 419] on input "how long" at bounding box center [495, 410] width 869 height 55
type input "how long does it take to recieve the money"
click at [930, 383] on button "submit" at bounding box center [957, 410] width 55 height 55
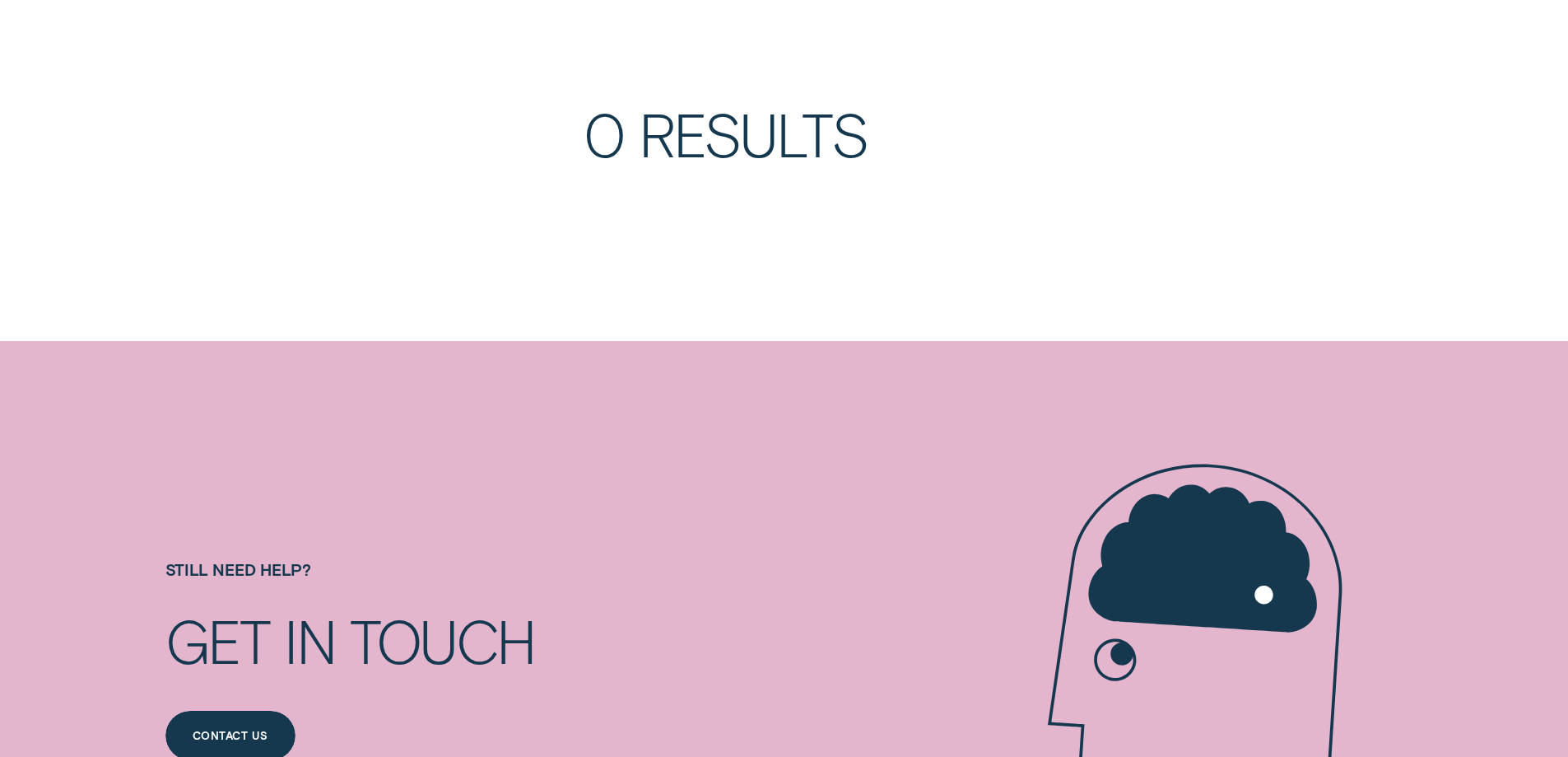
scroll to position [823, 0]
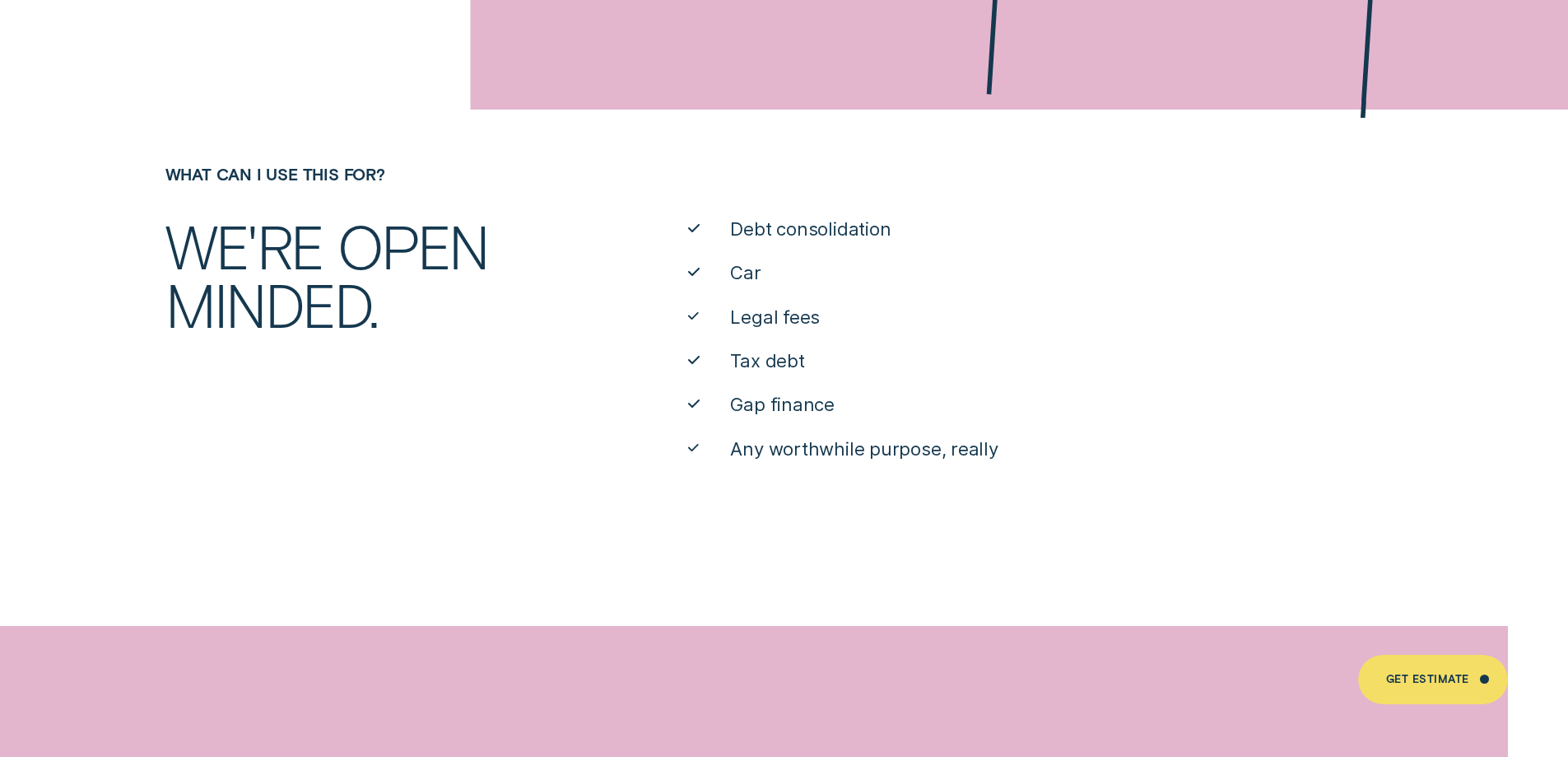
scroll to position [10234, 0]
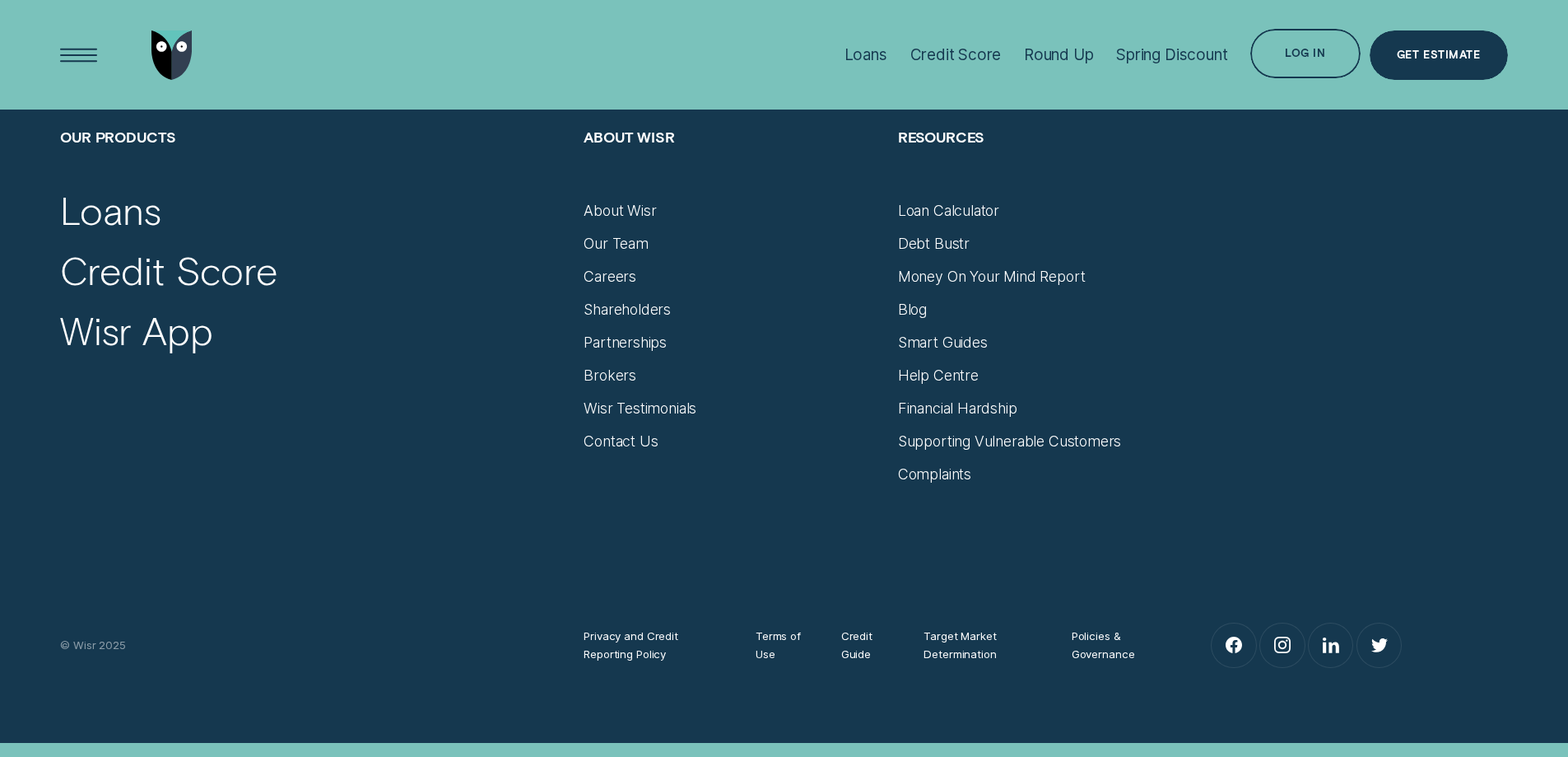
scroll to position [6992, 0]
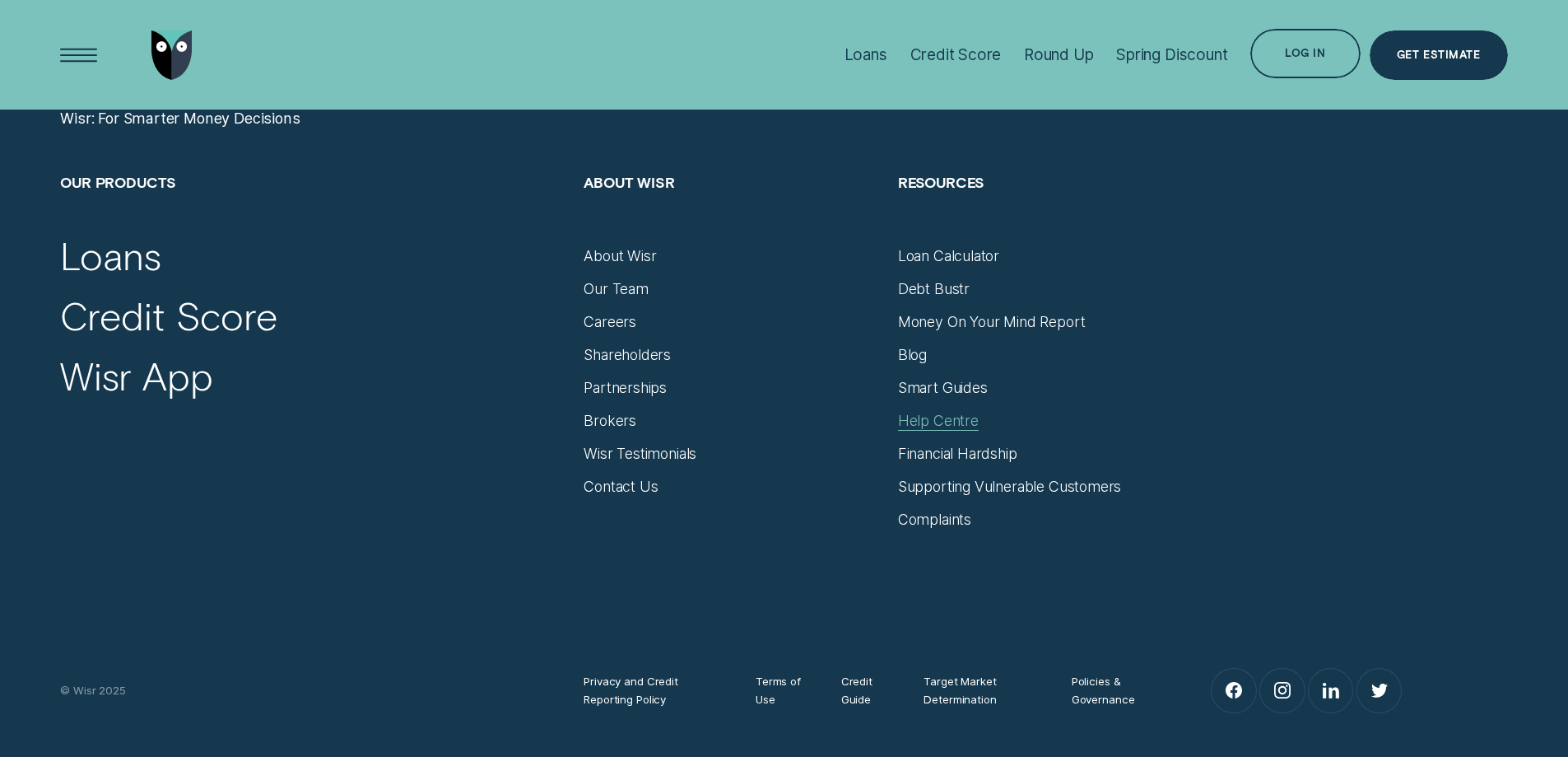
click at [908, 421] on div "Help Centre" at bounding box center [939, 421] width 81 height 18
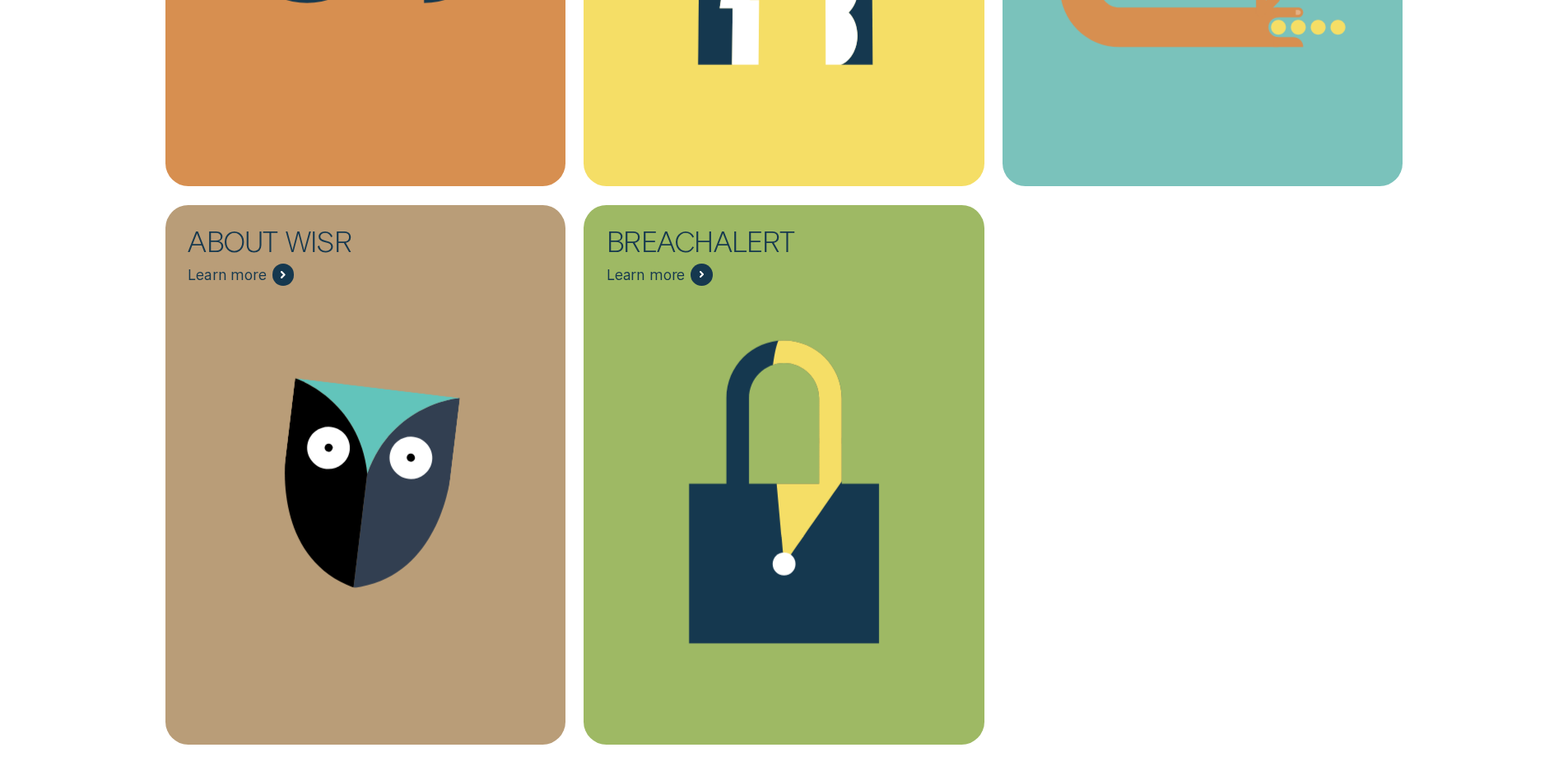
scroll to position [1152, 0]
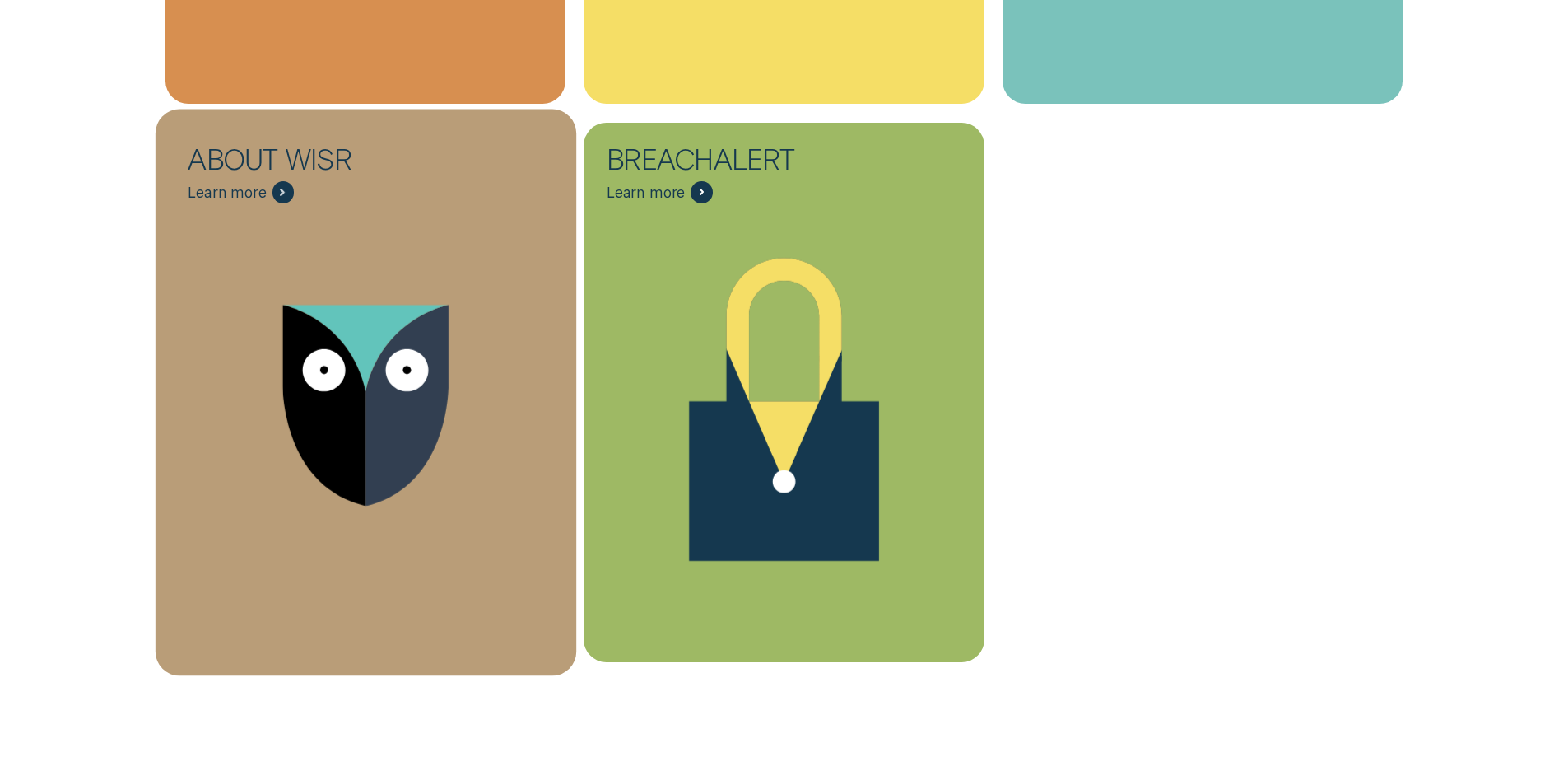
click at [292, 276] on icon "About Wisr - Learn more" at bounding box center [365, 405] width 421 height 320
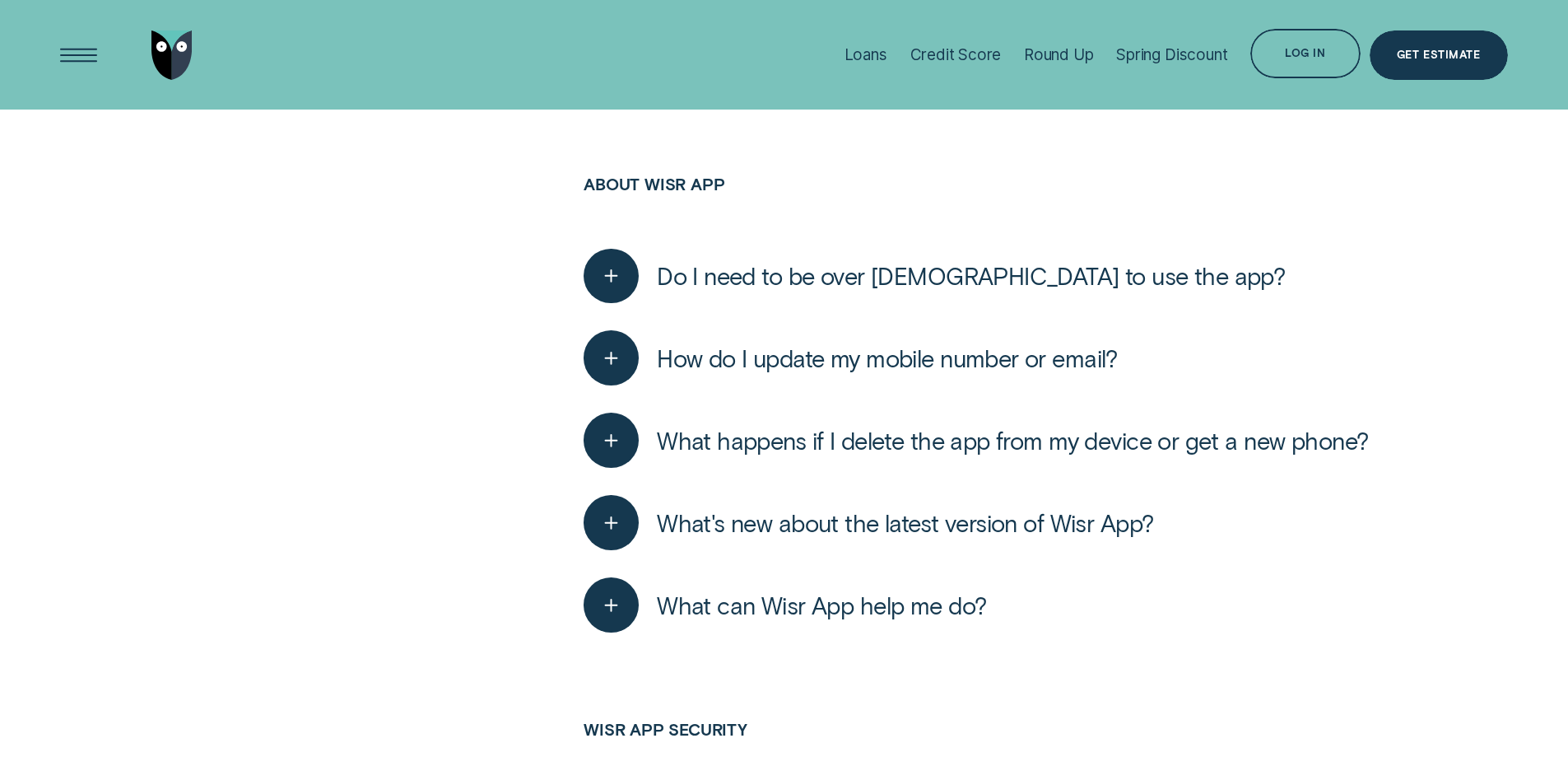
scroll to position [1400, 0]
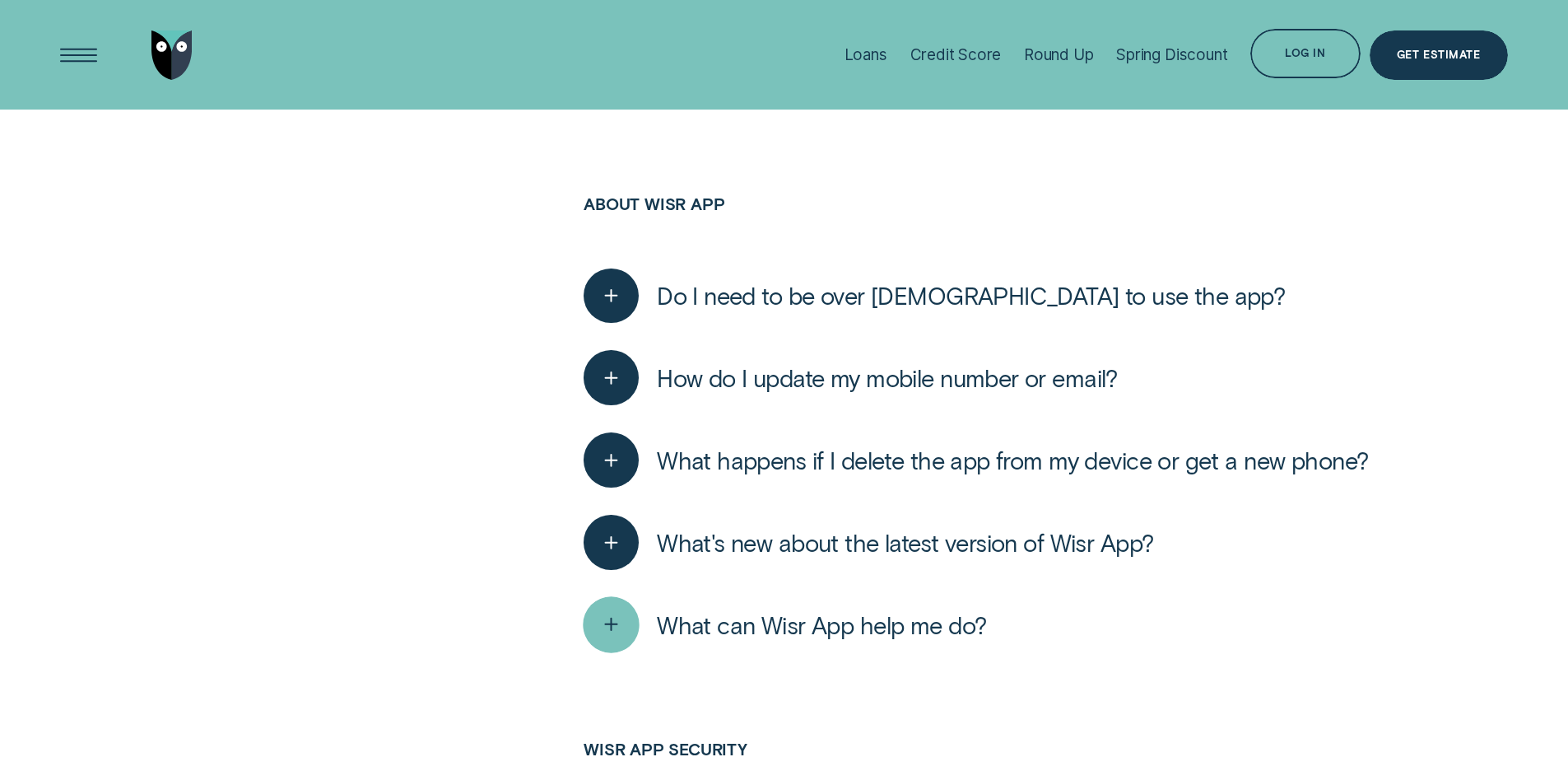
click at [624, 630] on icon "button" at bounding box center [611, 624] width 28 height 26
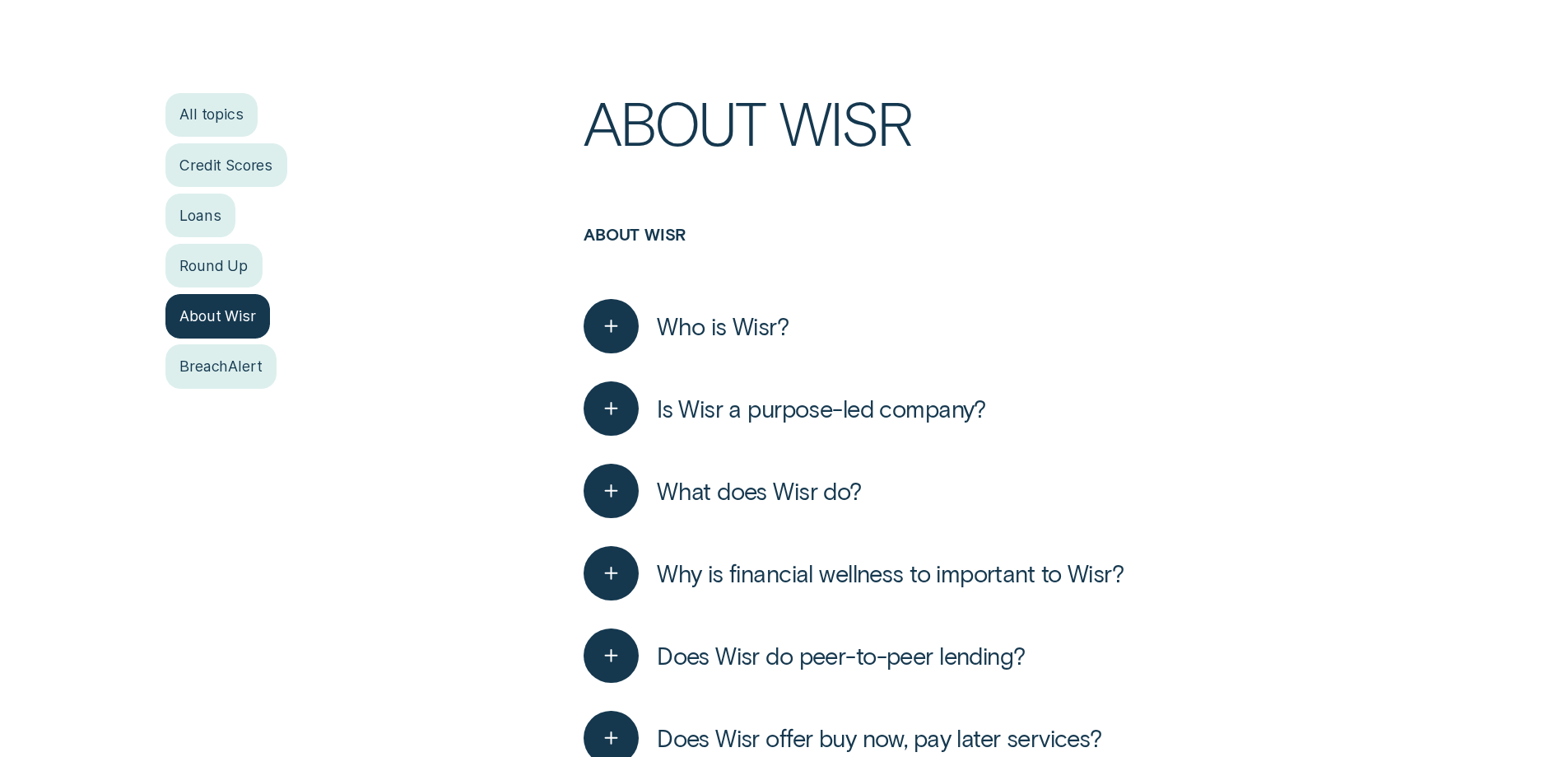
scroll to position [412, 0]
click at [175, 251] on div "Round Up" at bounding box center [213, 266] width 97 height 44
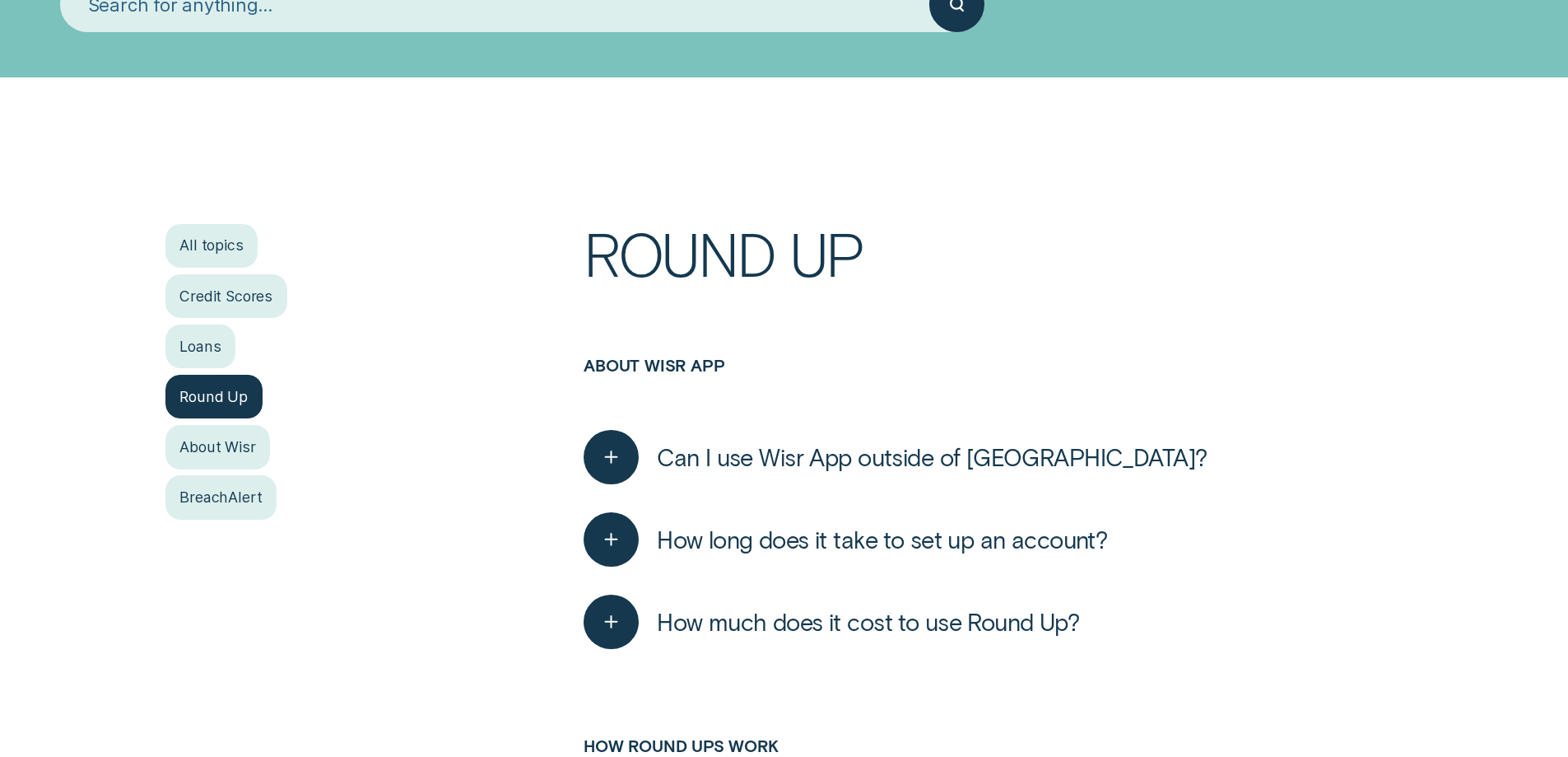
scroll to position [329, 0]
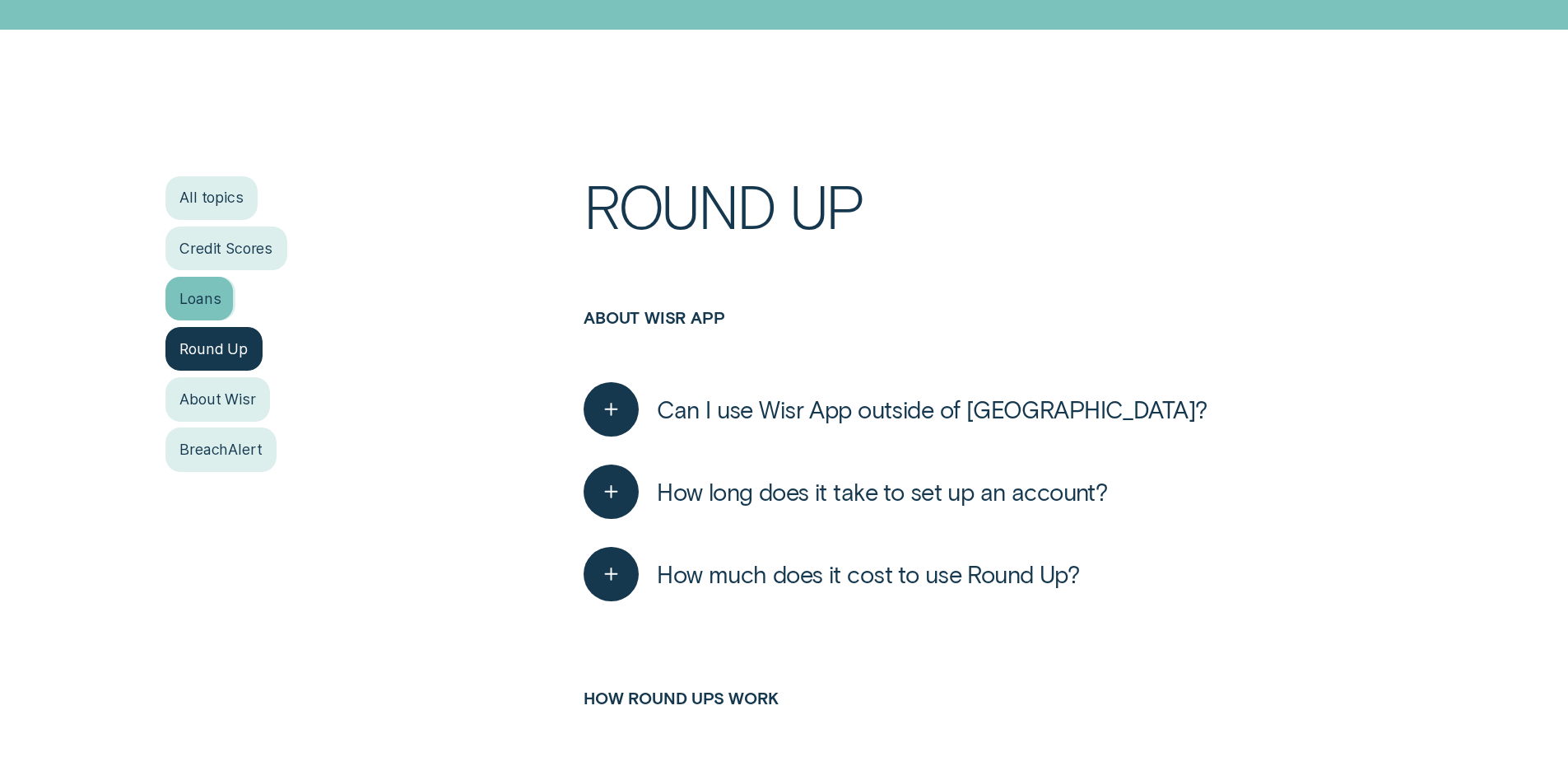
click at [174, 304] on div "Loans" at bounding box center [201, 298] width 71 height 44
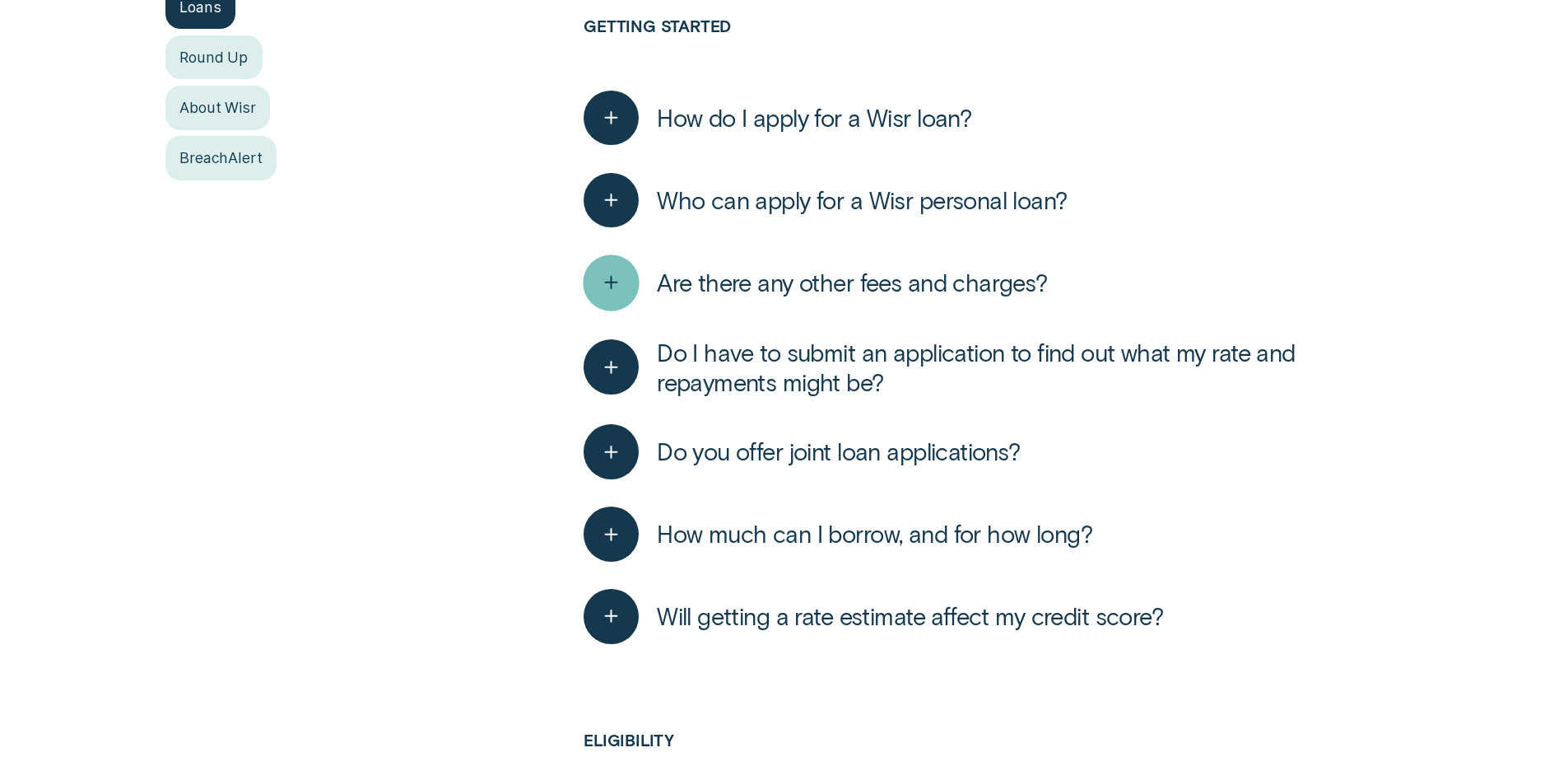
scroll to position [659, 0]
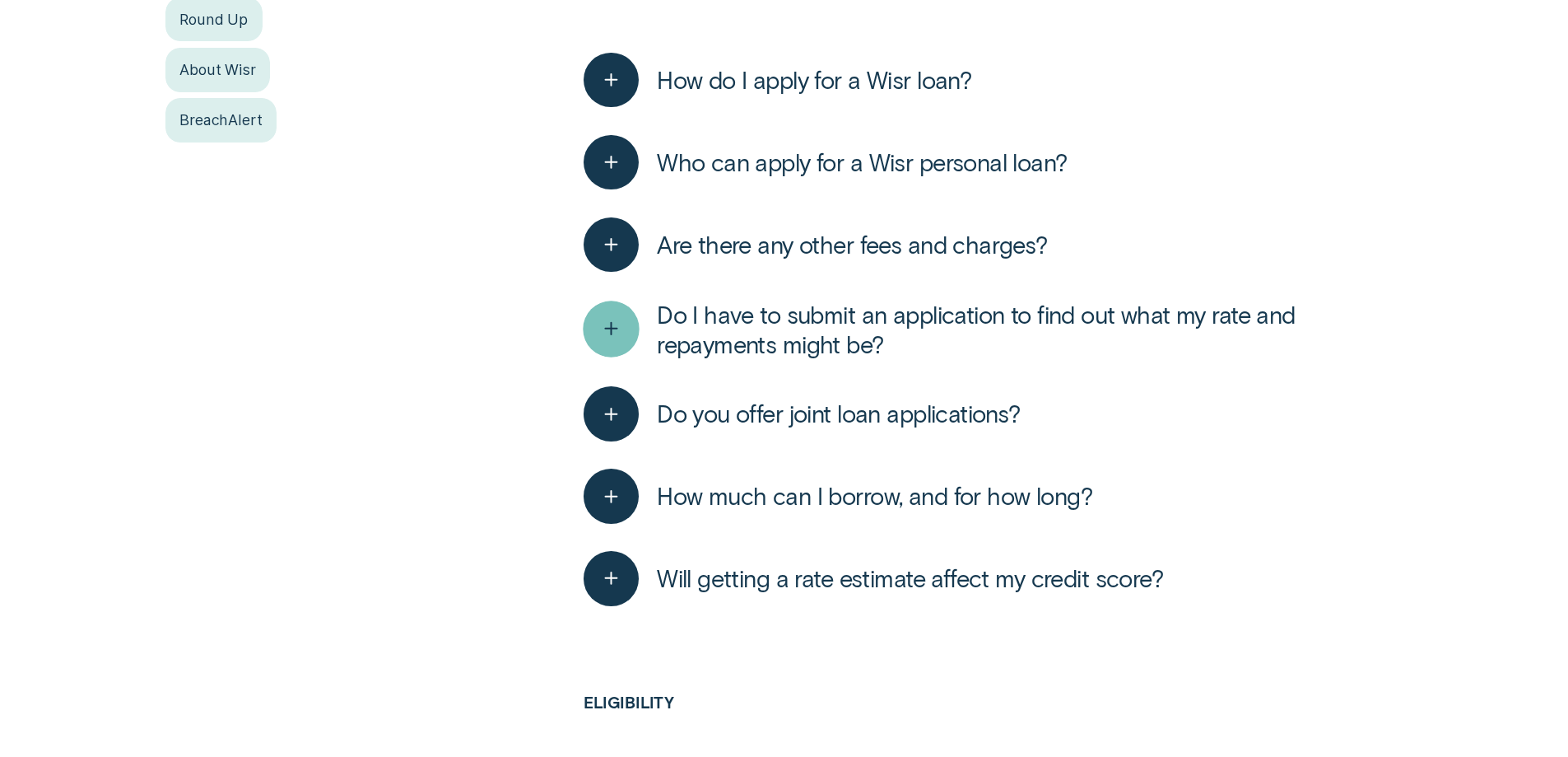
click at [601, 345] on div "button" at bounding box center [612, 329] width 56 height 56
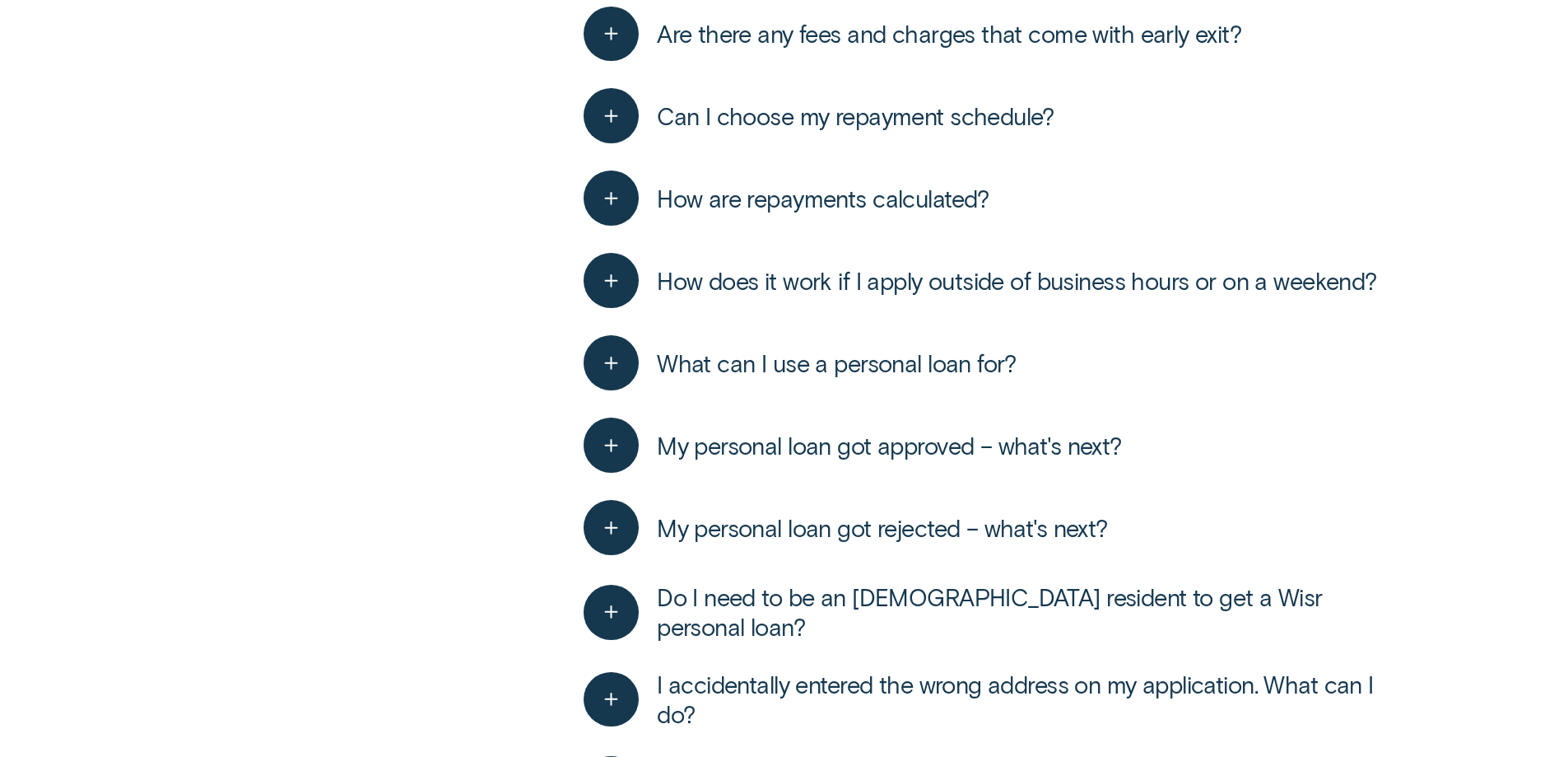
scroll to position [2305, 0]
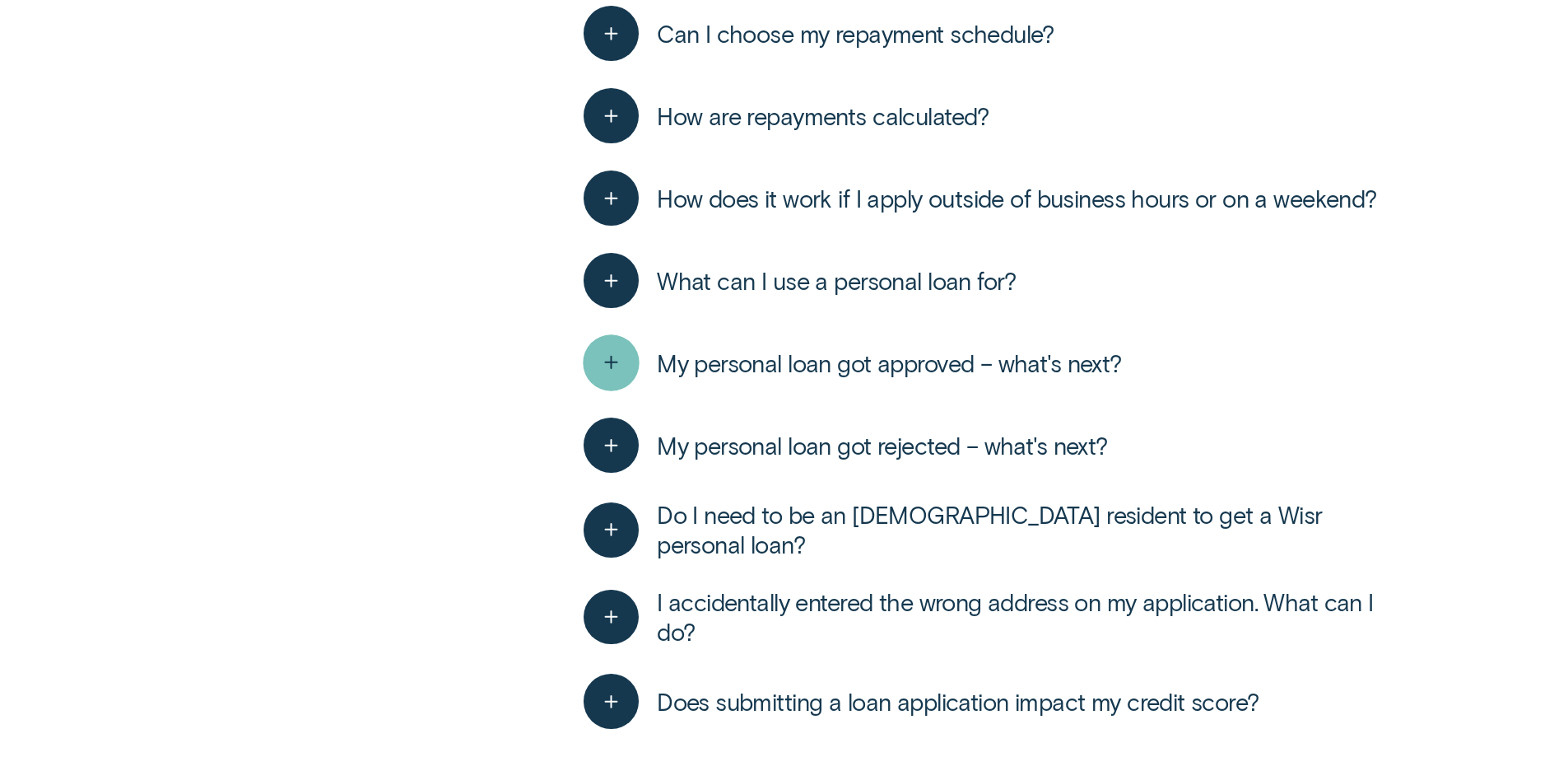
click at [626, 354] on div "button" at bounding box center [612, 363] width 56 height 56
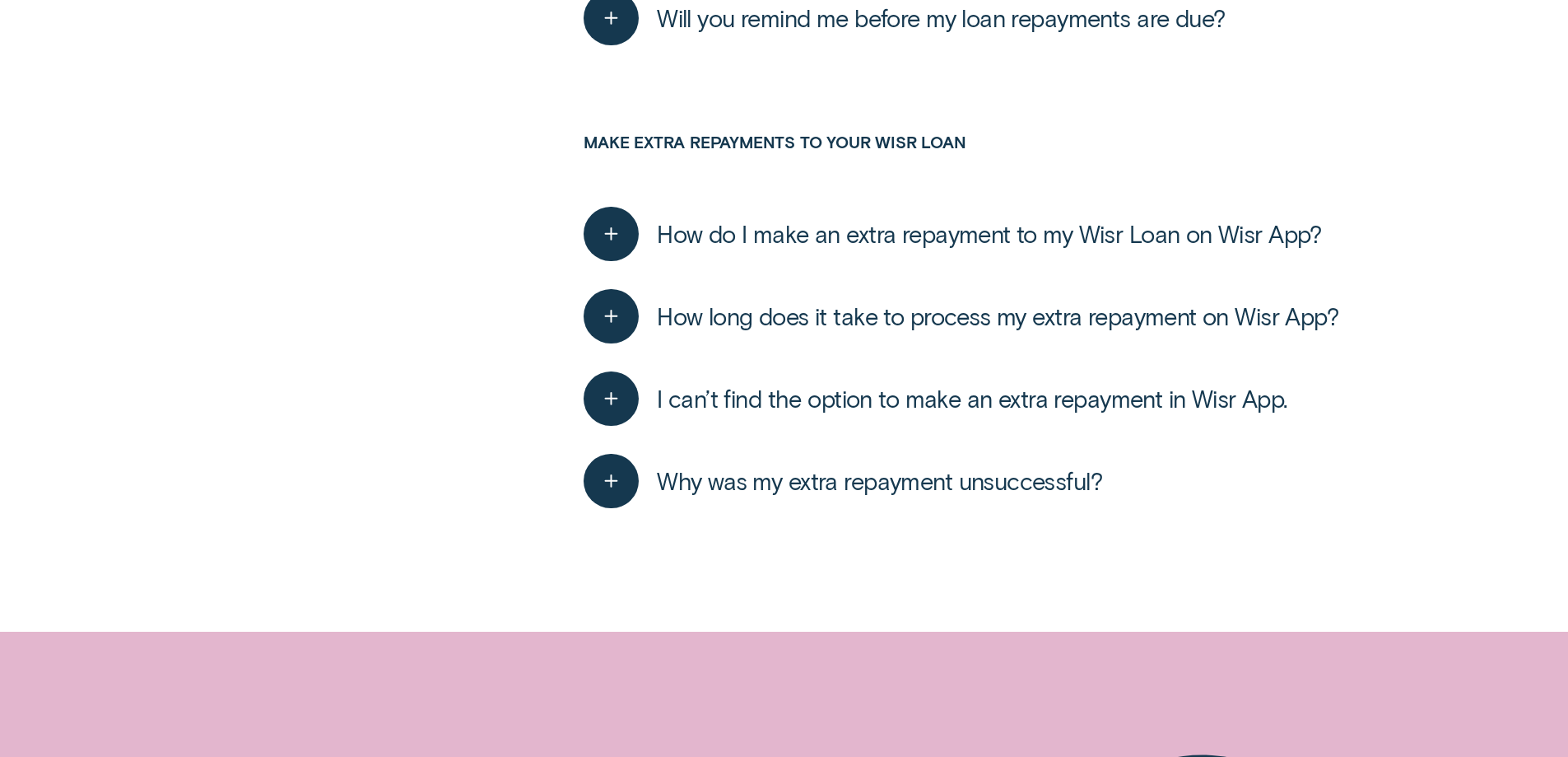
scroll to position [8974, 0]
